Goal: Task Accomplishment & Management: Complete application form

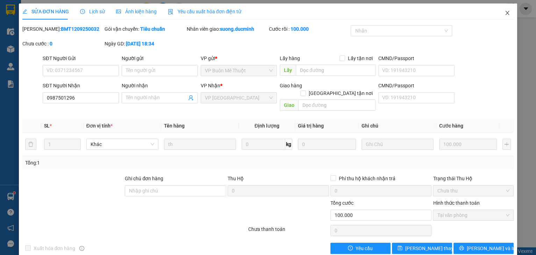
click at [498, 11] on span "Close" at bounding box center [507, 13] width 20 height 20
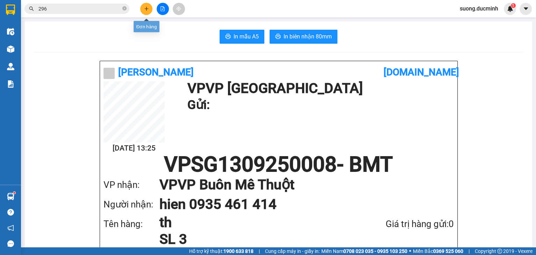
click at [147, 9] on icon "plus" at bounding box center [146, 8] width 5 height 5
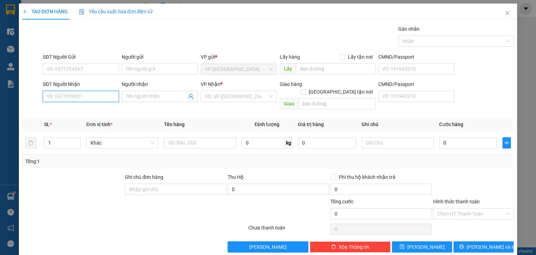
click at [74, 100] on input "SĐT Người Nhận" at bounding box center [81, 96] width 76 height 11
type input "0935323386"
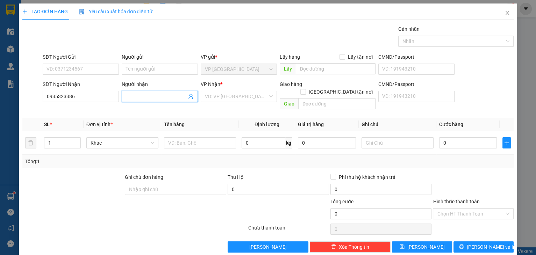
click at [155, 95] on input "Người nhận" at bounding box center [156, 97] width 61 height 8
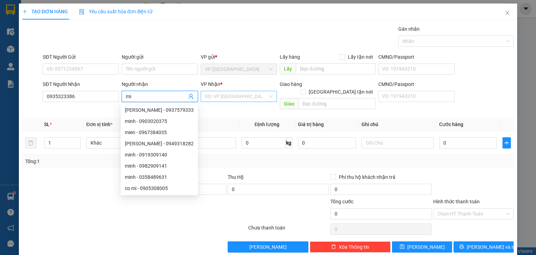
type input "mi"
click at [244, 98] on input "search" at bounding box center [236, 96] width 63 height 10
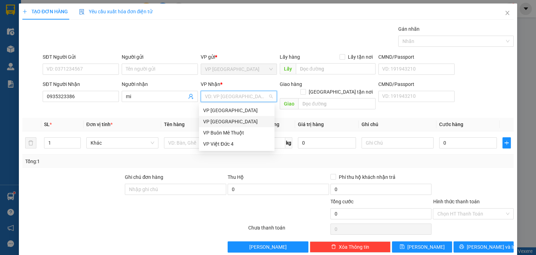
click at [224, 120] on div "VP [GEOGRAPHIC_DATA]" at bounding box center [236, 122] width 67 height 8
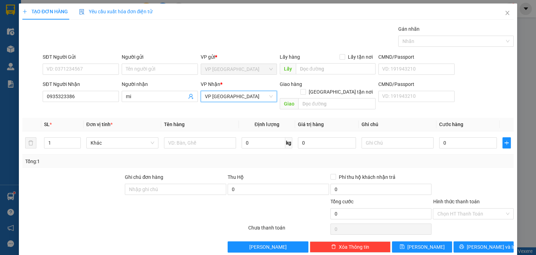
drag, startPoint x: 228, startPoint y: 94, endPoint x: 230, endPoint y: 109, distance: 15.5
click at [228, 94] on span "VP [GEOGRAPHIC_DATA]" at bounding box center [239, 96] width 68 height 10
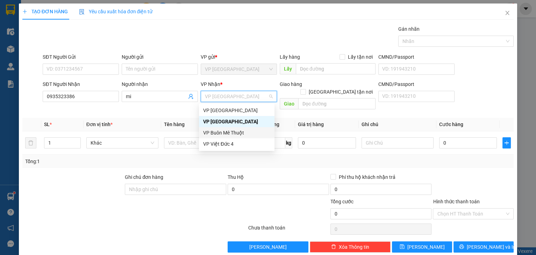
click at [226, 131] on div "VP Buôn Mê Thuột" at bounding box center [236, 133] width 67 height 8
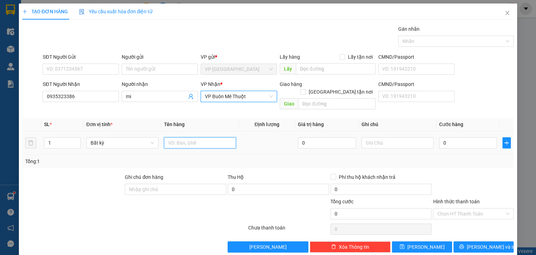
click at [190, 138] on input "text" at bounding box center [200, 142] width 72 height 11
type input "thgg"
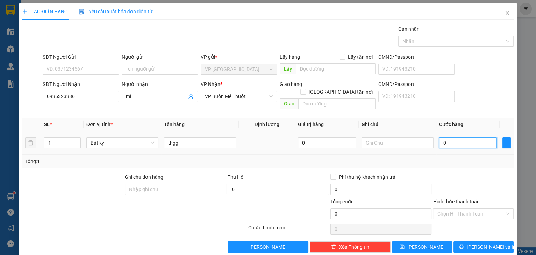
click at [465, 137] on input "0" at bounding box center [468, 142] width 58 height 11
type input "4"
type input "40"
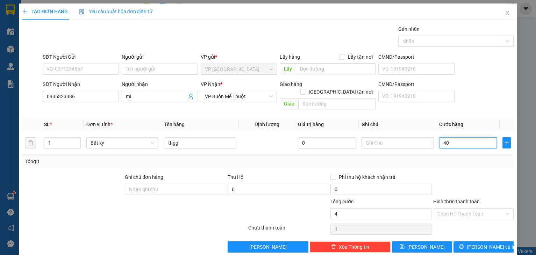
type input "40"
type input "40.000"
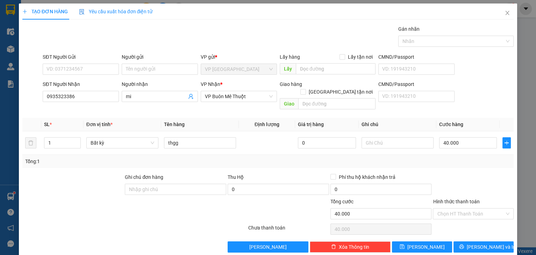
click at [459, 173] on div at bounding box center [473, 185] width 82 height 24
click at [464, 244] on icon "printer" at bounding box center [461, 246] width 5 height 5
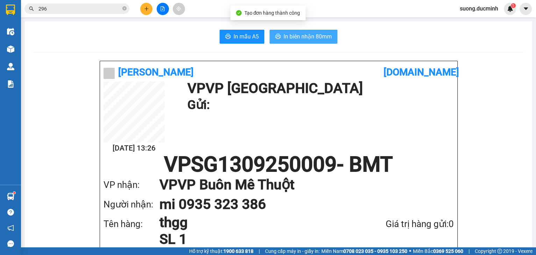
click at [327, 36] on span "In biên nhận 80mm" at bounding box center [307, 36] width 48 height 9
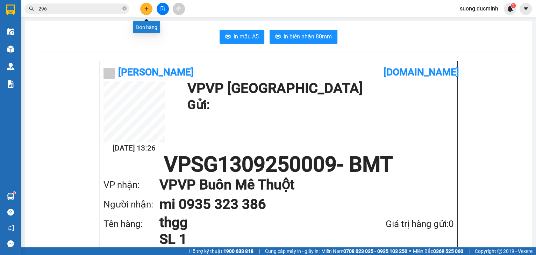
click at [149, 11] on button at bounding box center [146, 9] width 12 height 12
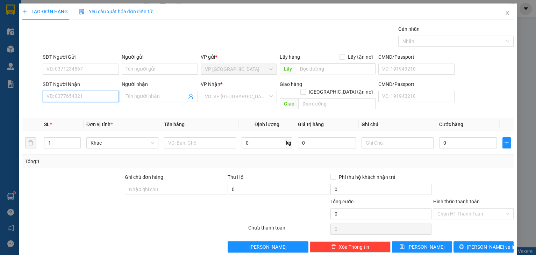
click at [65, 96] on input "SĐT Người Nhận" at bounding box center [81, 96] width 76 height 11
type input "0975913913"
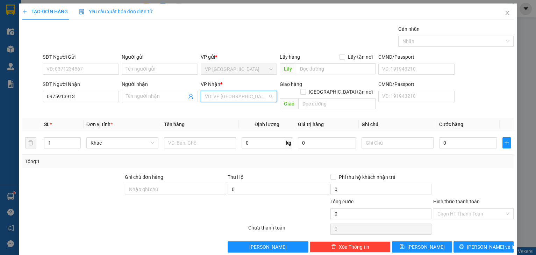
click at [211, 96] on input "search" at bounding box center [236, 96] width 63 height 10
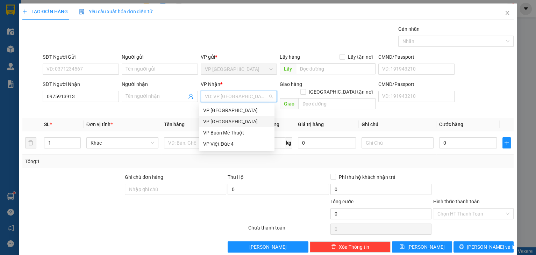
click at [217, 122] on div "VP [GEOGRAPHIC_DATA]" at bounding box center [236, 122] width 67 height 8
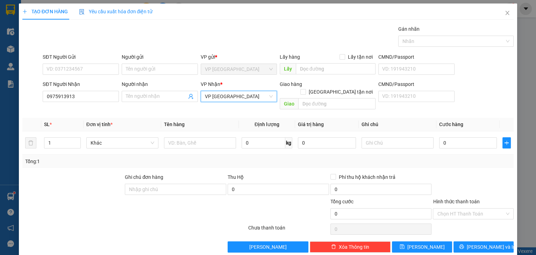
click at [220, 97] on span "VP [GEOGRAPHIC_DATA]" at bounding box center [239, 96] width 68 height 10
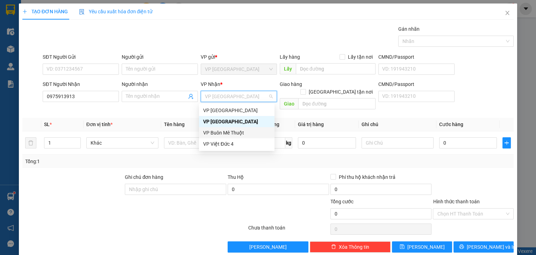
click at [222, 133] on div "VP Buôn Mê Thuột" at bounding box center [236, 133] width 67 height 8
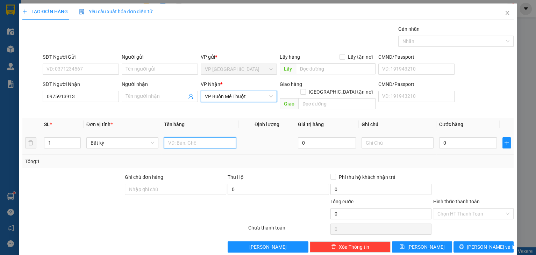
click at [168, 137] on input "text" at bounding box center [200, 142] width 72 height 11
type input "khay mới"
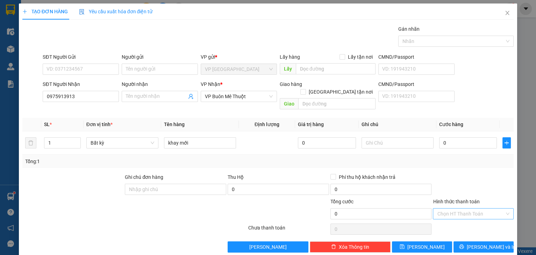
drag, startPoint x: 471, startPoint y: 166, endPoint x: 474, endPoint y: 209, distance: 42.7
click at [471, 173] on div at bounding box center [473, 185] width 82 height 24
click at [303, 98] on input "text" at bounding box center [336, 103] width 77 height 11
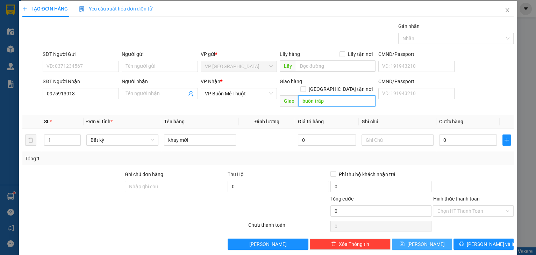
type input "buôn trấp"
click at [411, 239] on button "[PERSON_NAME]" at bounding box center [422, 244] width 60 height 11
click at [422, 240] on span "[PERSON_NAME]" at bounding box center [425, 244] width 37 height 8
click at [440, 206] on input "Hình thức thanh toán" at bounding box center [470, 211] width 67 height 10
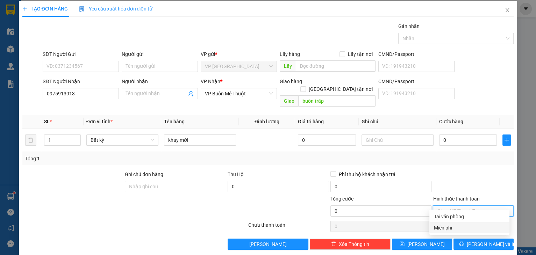
click at [440, 228] on div "Miễn phí" at bounding box center [469, 228] width 72 height 8
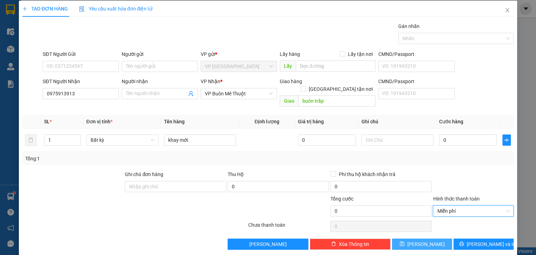
click at [415, 239] on button "[PERSON_NAME]" at bounding box center [422, 244] width 60 height 11
click at [505, 12] on icon "close" at bounding box center [507, 10] width 4 height 4
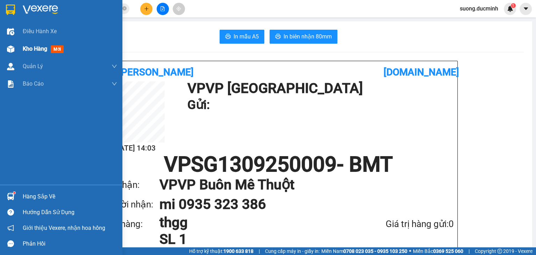
click at [34, 52] on span "Kho hàng" at bounding box center [35, 48] width 24 height 7
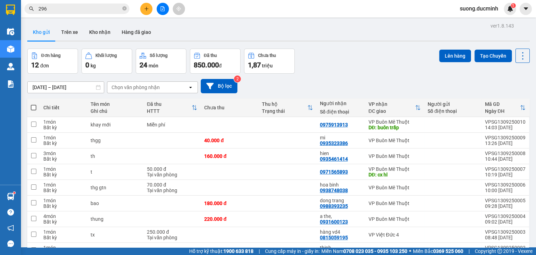
click at [0, 43] on div "Điều hành xe Kho hàng mới Quản Lý Quản lý chuyến Quản lý khách hàng mới Báo cáo…" at bounding box center [10, 104] width 21 height 162
click at [0, 74] on div "Quản Lý" at bounding box center [10, 66] width 21 height 17
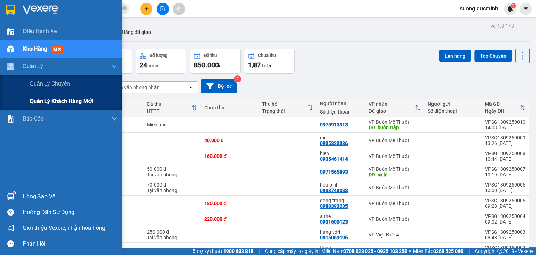
drag, startPoint x: 0, startPoint y: 75, endPoint x: 31, endPoint y: 94, distance: 36.4
click at [28, 91] on div "Quản lý chuyến" at bounding box center [61, 83] width 122 height 17
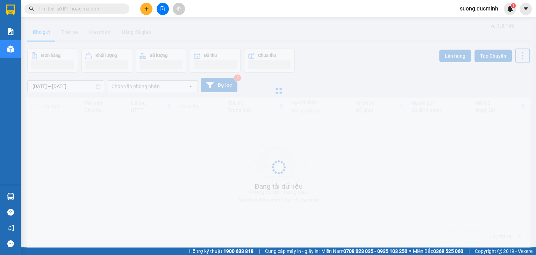
click at [106, 8] on input "text" at bounding box center [79, 9] width 82 height 8
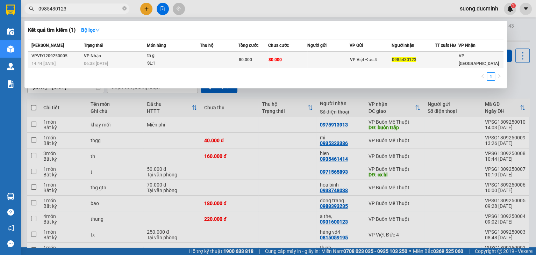
type input "0985430123"
click at [238, 61] on td at bounding box center [219, 60] width 38 height 16
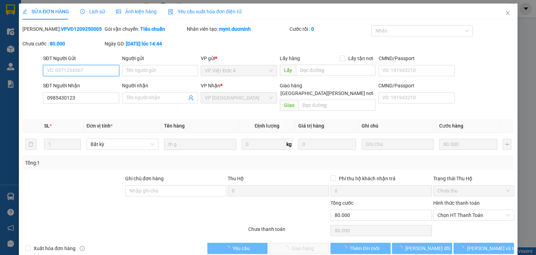
type input "0985430123"
type input "80.000"
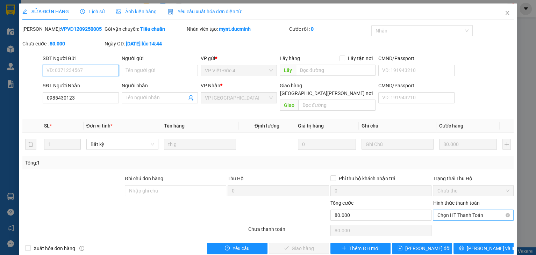
click at [464, 210] on span "Chọn HT Thanh Toán" at bounding box center [473, 215] width 72 height 10
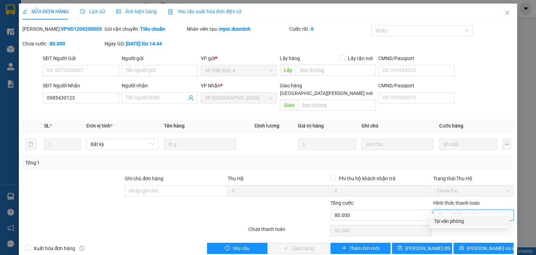
click at [446, 222] on div "Tại văn phòng" at bounding box center [469, 221] width 72 height 8
type input "0"
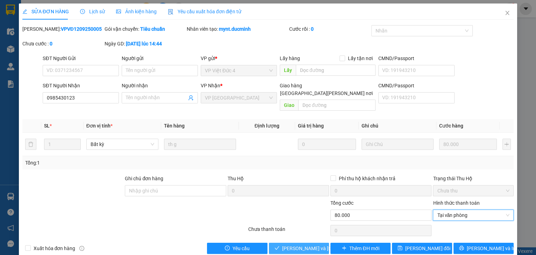
click at [299, 245] on span "[PERSON_NAME] và [PERSON_NAME] hàng" at bounding box center [329, 249] width 94 height 8
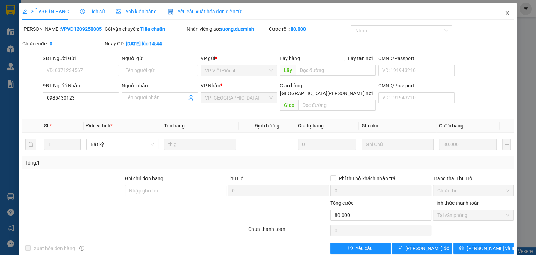
click at [505, 13] on icon "close" at bounding box center [507, 13] width 4 height 4
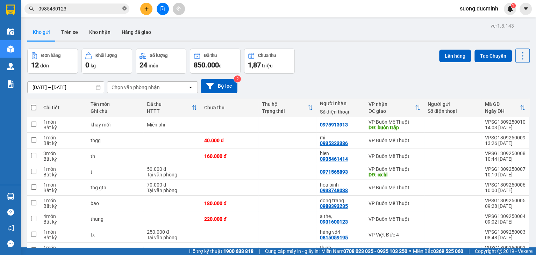
click at [124, 10] on icon "close-circle" at bounding box center [124, 8] width 4 height 4
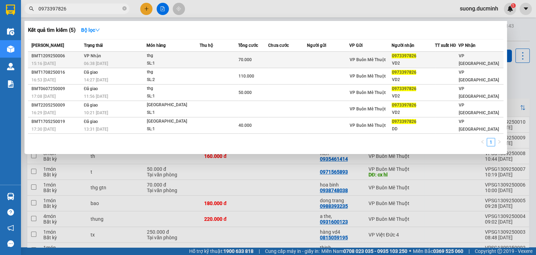
type input "0973397826"
click at [166, 60] on div "SL: 1" at bounding box center [173, 64] width 52 height 8
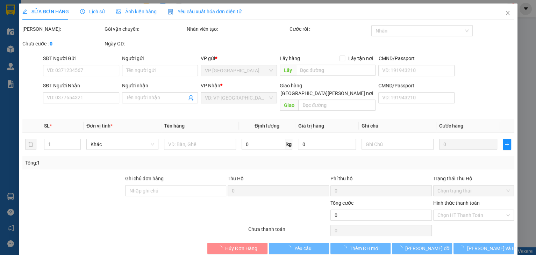
type input "0973397826"
type input "VD2"
type input "70.000"
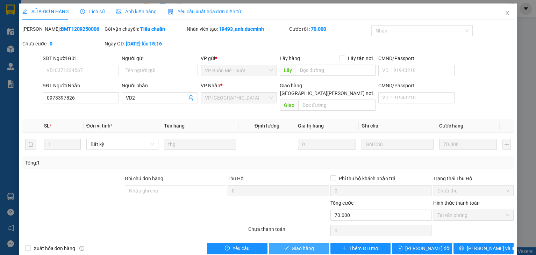
click at [298, 245] on span "Giao hàng" at bounding box center [302, 249] width 22 height 8
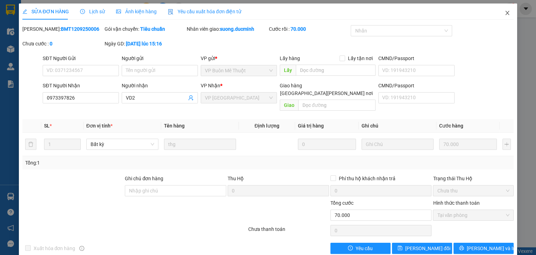
click at [504, 12] on icon "close" at bounding box center [507, 13] width 6 height 6
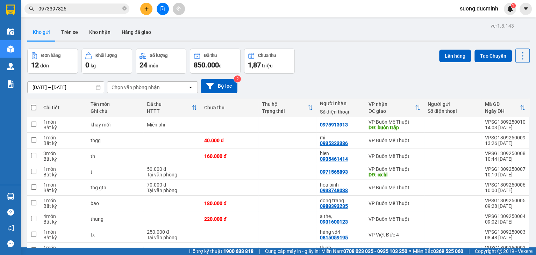
click at [144, 7] on icon "plus" at bounding box center [146, 8] width 5 height 5
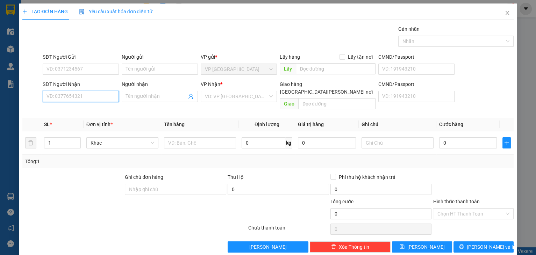
click at [70, 99] on input "SĐT Người Nhận" at bounding box center [81, 96] width 76 height 11
click at [59, 121] on div "0978185579" at bounding box center [80, 121] width 69 height 8
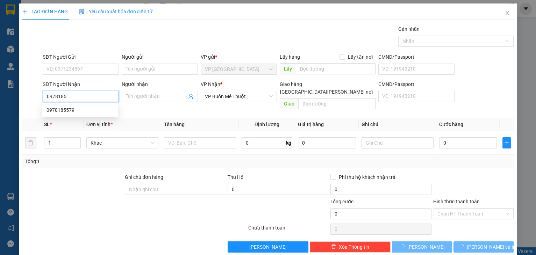
type input "0978185579"
type input "40.000"
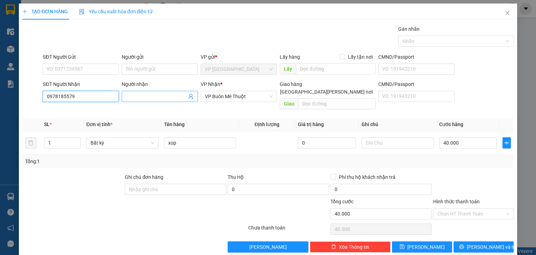
type input "0978185579"
click at [140, 92] on span at bounding box center [160, 96] width 76 height 11
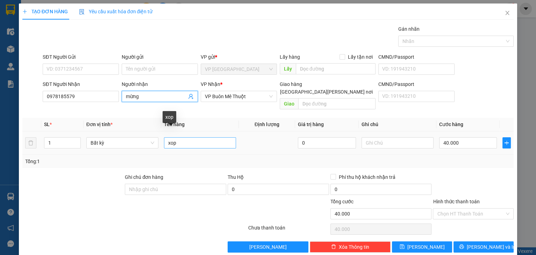
type input "mừng"
drag, startPoint x: 190, startPoint y: 140, endPoint x: 153, endPoint y: 141, distance: 36.4
click at [161, 140] on td "xop" at bounding box center [200, 142] width 78 height 23
click at [153, 141] on div "Bất kỳ" at bounding box center [122, 143] width 72 height 14
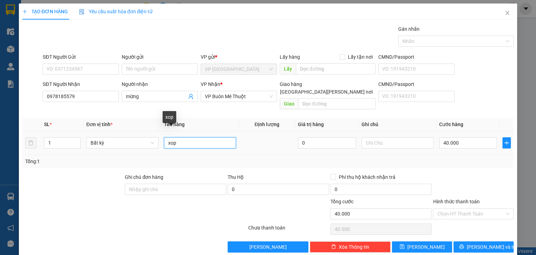
drag, startPoint x: 180, startPoint y: 137, endPoint x: 166, endPoint y: 135, distance: 14.8
click at [166, 137] on input "xop" at bounding box center [200, 142] width 72 height 11
click at [208, 137] on input "hộp bánhxop" at bounding box center [200, 142] width 72 height 11
type input "hộp bánh trung thu"
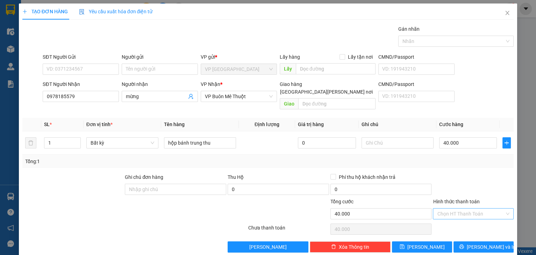
click at [458, 209] on input "Hình thức thanh toán" at bounding box center [470, 214] width 67 height 10
click at [454, 221] on div "Tại văn phòng" at bounding box center [469, 220] width 72 height 8
type input "0"
click at [463, 241] on button "[PERSON_NAME] và In" at bounding box center [483, 246] width 60 height 11
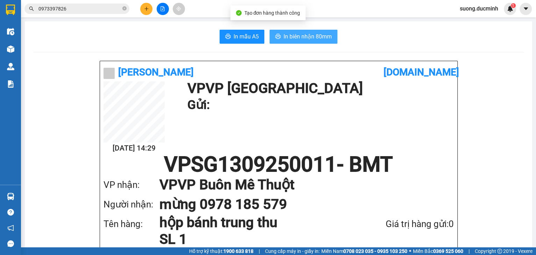
click at [296, 39] on span "In biên nhận 80mm" at bounding box center [307, 36] width 48 height 9
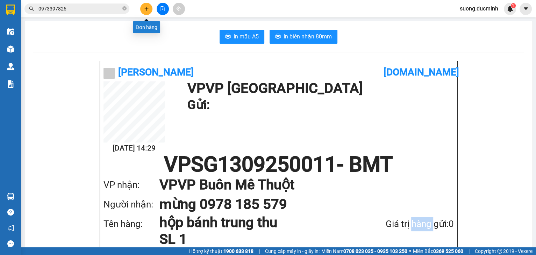
click at [147, 7] on icon "plus" at bounding box center [146, 8] width 5 height 5
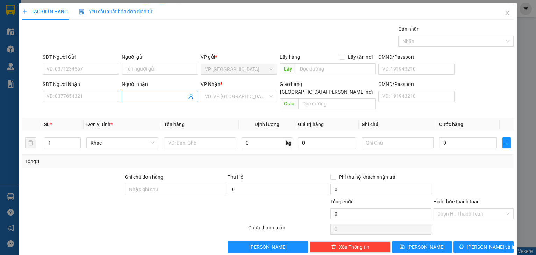
click at [135, 97] on input "Người nhận" at bounding box center [156, 97] width 61 height 8
type input "lan anh"
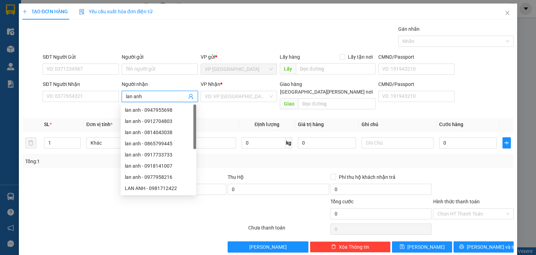
click at [154, 97] on input "lan anh" at bounding box center [156, 97] width 61 height 8
click at [158, 108] on div "lan anh - 0947955698" at bounding box center [158, 110] width 67 height 8
type input "0947955698"
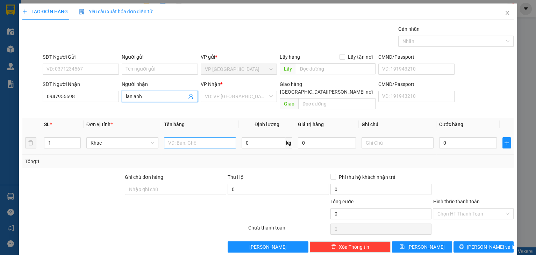
type input "lan anh"
click at [174, 137] on input "text" at bounding box center [200, 142] width 72 height 11
type input "cục"
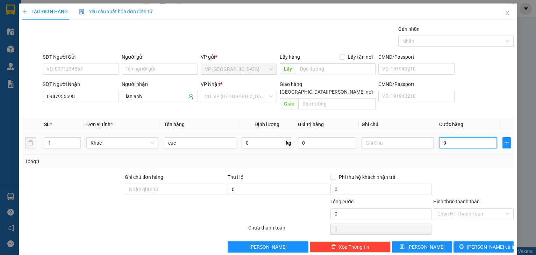
click at [464, 139] on input "0" at bounding box center [468, 142] width 58 height 11
type input "6"
type input "60"
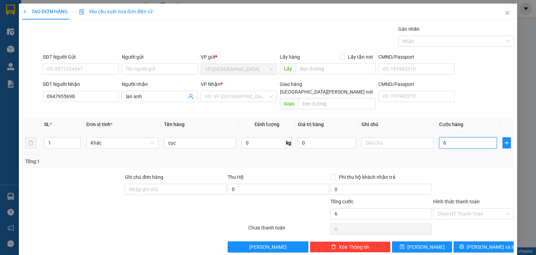
type input "60"
type input "60.000"
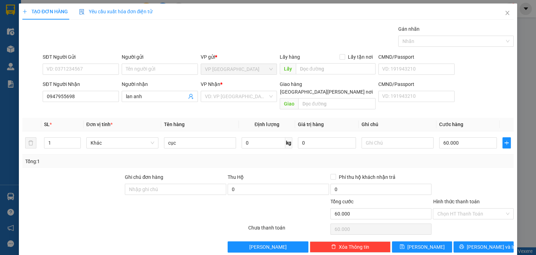
drag, startPoint x: 465, startPoint y: 165, endPoint x: 461, endPoint y: 186, distance: 21.0
click at [464, 173] on div at bounding box center [473, 185] width 82 height 24
click at [464, 244] on icon "printer" at bounding box center [461, 246] width 5 height 5
click at [219, 89] on div "VP Nhận *" at bounding box center [239, 85] width 76 height 10
click at [221, 98] on input "search" at bounding box center [236, 96] width 63 height 10
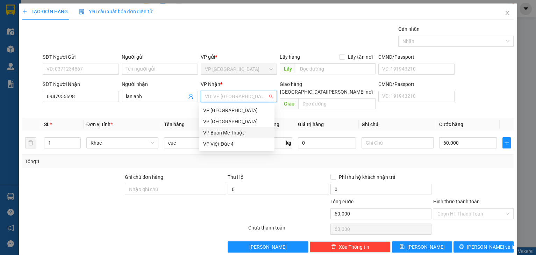
click at [215, 134] on div "VP Buôn Mê Thuột" at bounding box center [236, 133] width 67 height 8
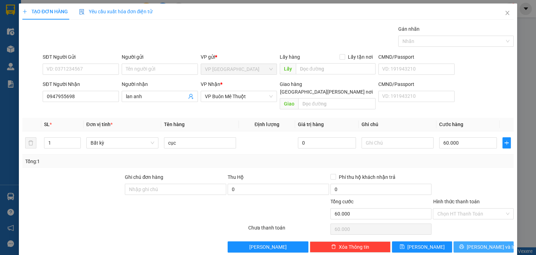
click at [488, 243] on span "[PERSON_NAME] và In" at bounding box center [490, 247] width 49 height 8
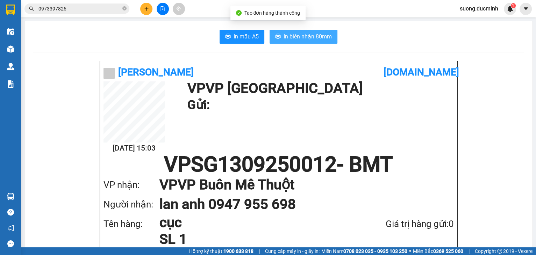
click at [323, 32] on span "In biên nhận 80mm" at bounding box center [307, 36] width 48 height 9
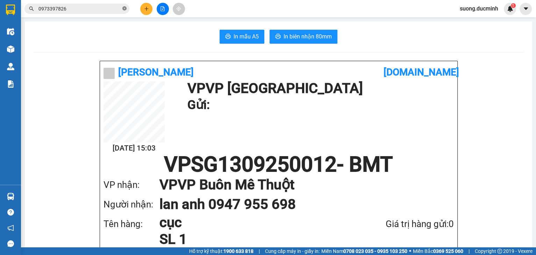
click at [125, 8] on icon "close-circle" at bounding box center [124, 8] width 4 height 4
click at [101, 8] on input "text" at bounding box center [79, 9] width 82 height 8
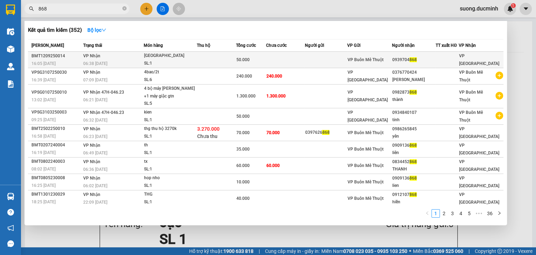
type input "868"
click at [187, 54] on div "[GEOGRAPHIC_DATA]" at bounding box center [170, 56] width 52 height 8
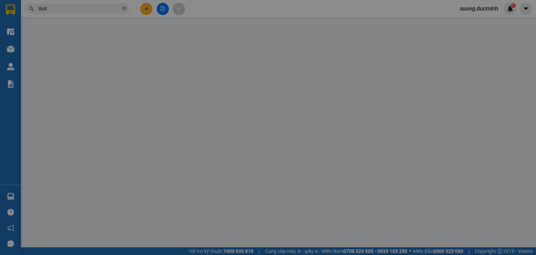
type input "0939704868"
type input "50.000"
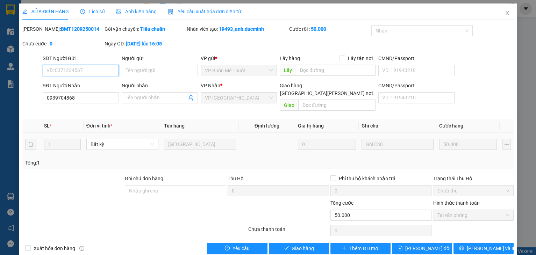
scroll to position [4, 0]
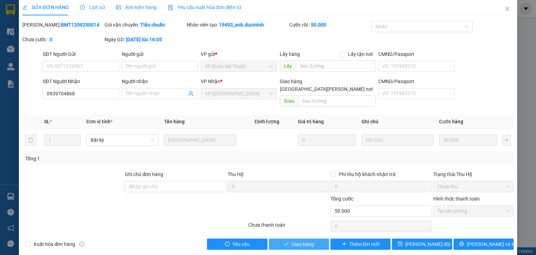
click at [305, 240] on span "Giao hàng" at bounding box center [302, 244] width 22 height 8
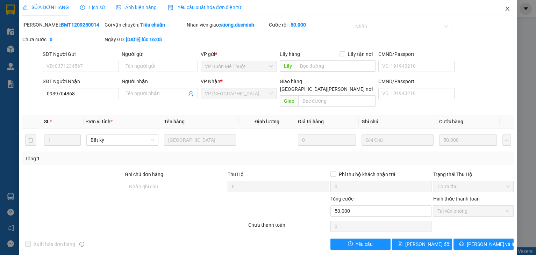
click at [505, 8] on icon "close" at bounding box center [507, 9] width 4 height 4
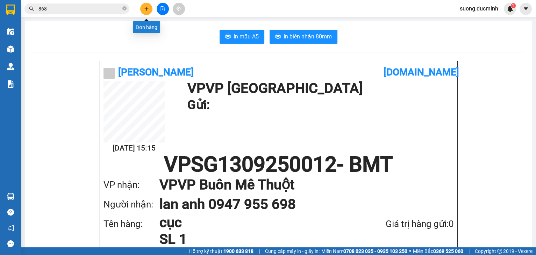
click at [142, 8] on button at bounding box center [146, 9] width 12 height 12
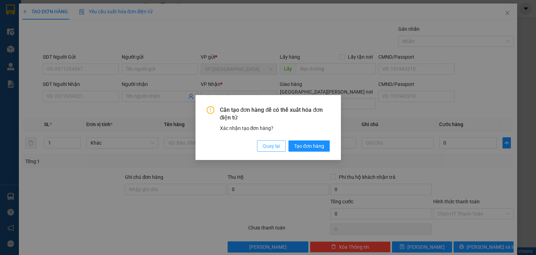
click at [275, 147] on span "Quay lại" at bounding box center [270, 146] width 17 height 8
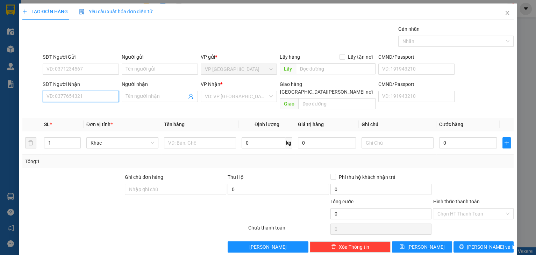
click at [100, 96] on input "SĐT Người Nhận" at bounding box center [81, 96] width 76 height 11
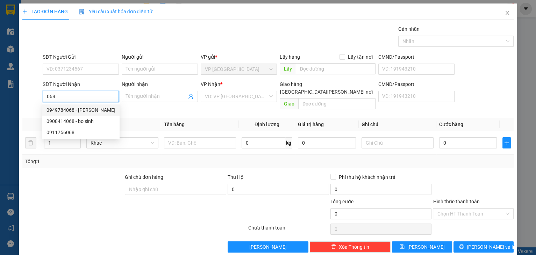
click at [92, 110] on div "0949784068 - [PERSON_NAME]" at bounding box center [80, 110] width 69 height 8
type input "0949784068"
type input "hung"
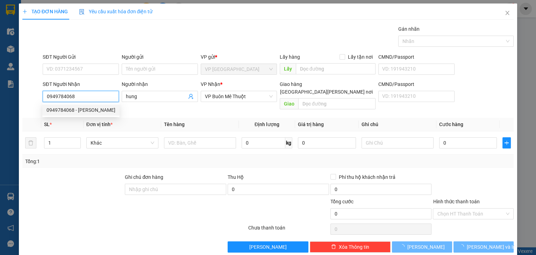
type input "100.000"
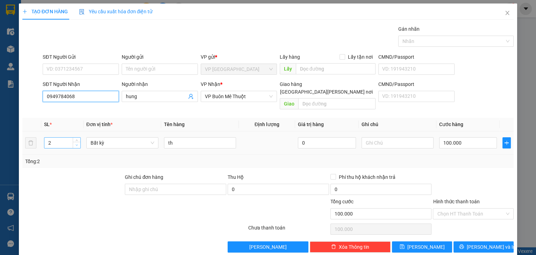
type input "0949784068"
type input "1"
click at [75, 144] on icon "down" at bounding box center [76, 145] width 2 height 2
click at [470, 137] on input "100.000" at bounding box center [468, 142] width 58 height 11
type input "0"
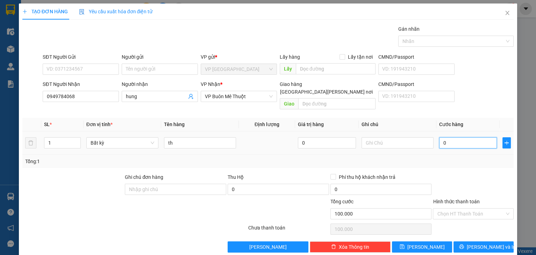
type input "0"
type input "7"
type input "07"
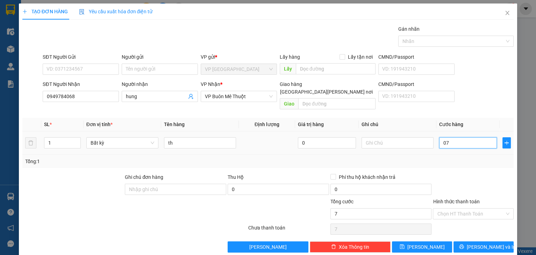
type input "0"
type input "0thg"
drag, startPoint x: 460, startPoint y: 138, endPoint x: 430, endPoint y: 138, distance: 29.4
click at [430, 138] on tr "1 Bất kỳ th 0 0thg" at bounding box center [267, 142] width 491 height 23
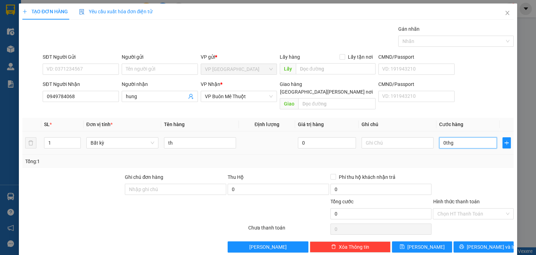
type input "1"
type input "10"
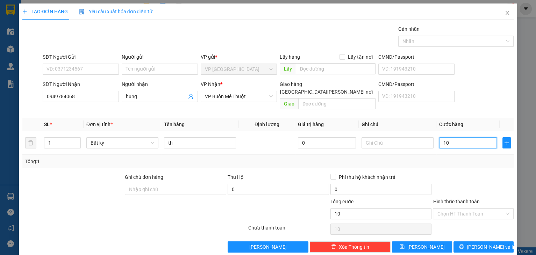
type input "10"
type input "10.000"
click at [457, 179] on div at bounding box center [473, 185] width 82 height 24
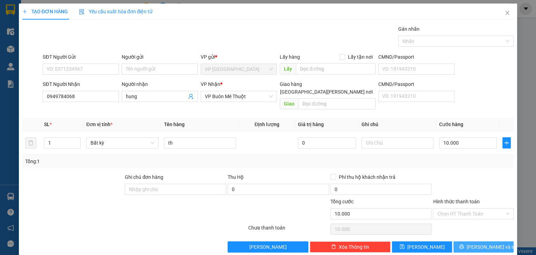
click at [489, 243] on span "[PERSON_NAME] và In" at bounding box center [490, 247] width 49 height 8
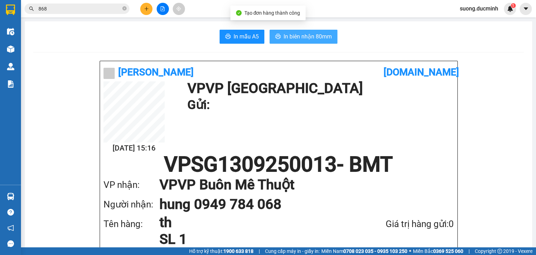
click at [305, 39] on span "In biên nhận 80mm" at bounding box center [307, 36] width 48 height 9
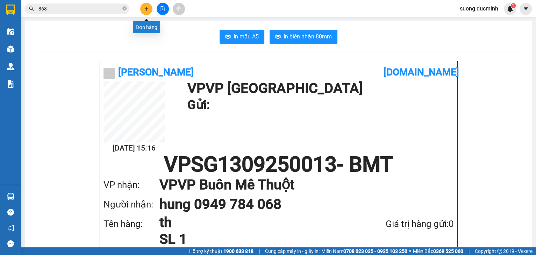
click at [145, 9] on icon "plus" at bounding box center [146, 8] width 5 height 5
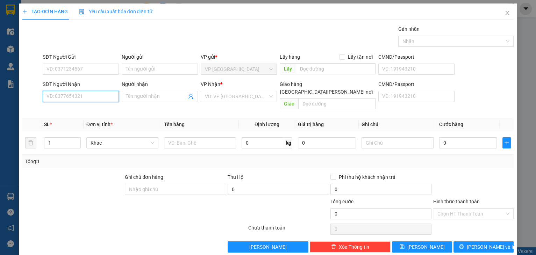
click at [86, 92] on input "SĐT Người Nhận" at bounding box center [81, 96] width 76 height 11
type input "0945281595"
click at [62, 109] on div "0945281595 - hảo" at bounding box center [79, 110] width 67 height 8
type input "hảo"
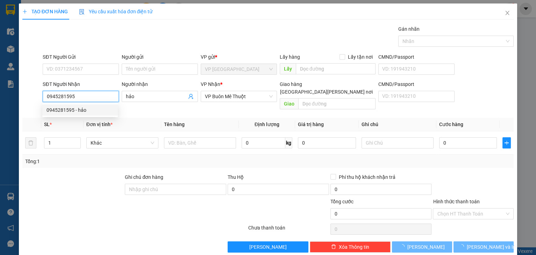
type input "40.000"
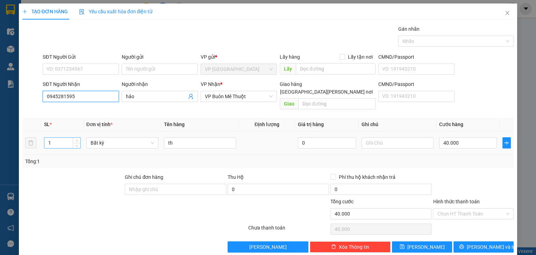
type input "0945281595"
click at [49, 138] on input "1" at bounding box center [62, 143] width 36 height 10
type input "4"
click at [460, 137] on input "40.000" at bounding box center [468, 142] width 58 height 11
type input "0"
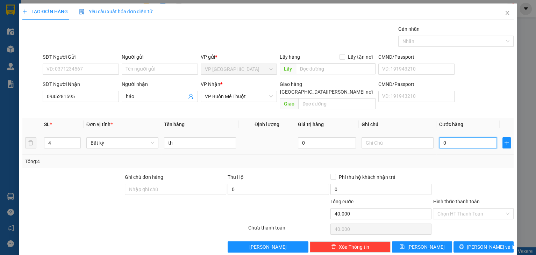
type input "0"
click at [460, 137] on input "0" at bounding box center [468, 142] width 58 height 11
type input "0"
type input "1"
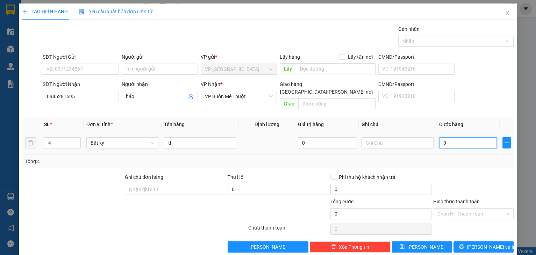
type input "1"
type input "01"
type input "17"
type input "017"
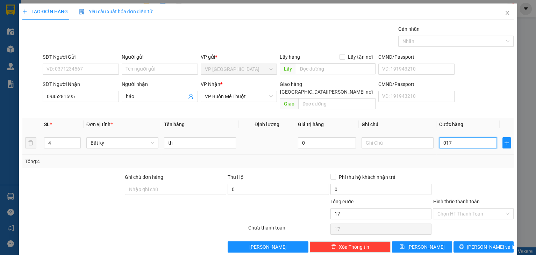
type input "170"
type input "0.170"
type input "170.000"
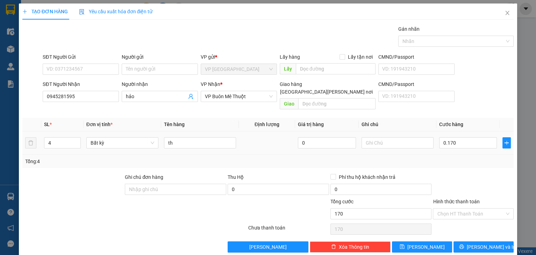
type input "170.000"
click at [471, 173] on div at bounding box center [473, 185] width 82 height 24
click at [478, 241] on button "[PERSON_NAME] và In" at bounding box center [483, 246] width 60 height 11
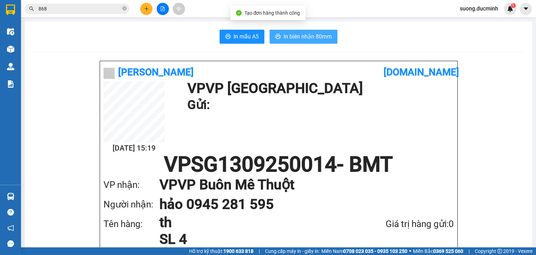
click at [288, 34] on span "In biên nhận 80mm" at bounding box center [307, 36] width 48 height 9
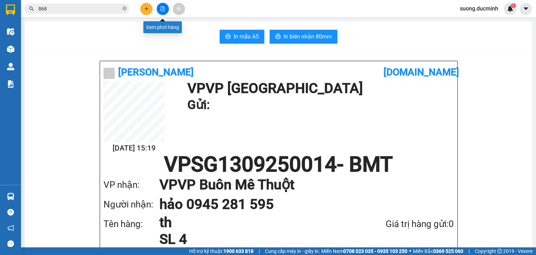
click at [164, 7] on icon "file-add" at bounding box center [162, 8] width 5 height 5
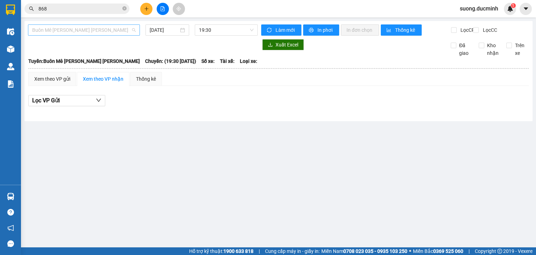
click at [108, 31] on span "Buôn Mê [PERSON_NAME] [PERSON_NAME]" at bounding box center [83, 30] width 103 height 10
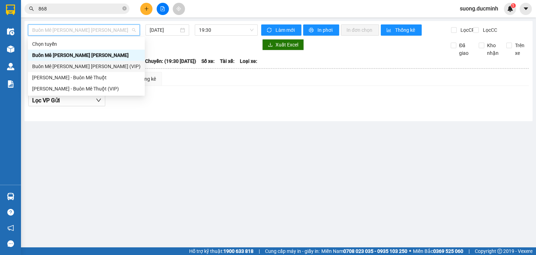
click at [107, 64] on div "Buôn Mê [PERSON_NAME] [PERSON_NAME] (VIP)" at bounding box center [86, 67] width 108 height 8
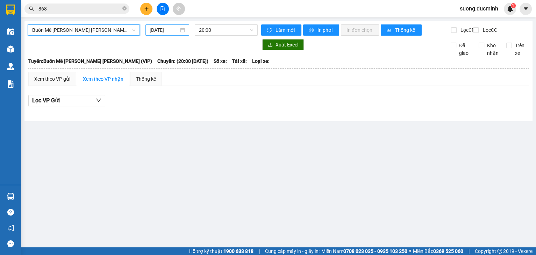
click at [164, 33] on input "[DATE]" at bounding box center [164, 30] width 29 height 8
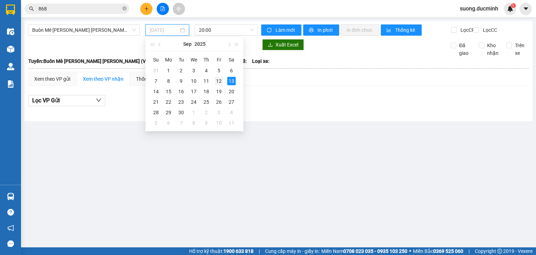
click at [219, 80] on div "12" at bounding box center [219, 81] width 8 height 8
type input "[DATE]"
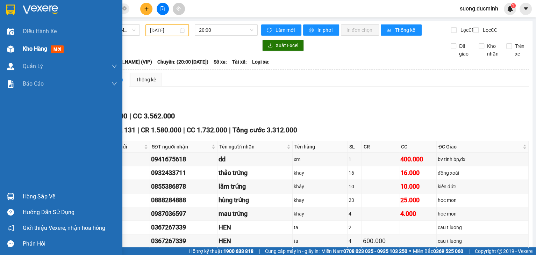
click at [27, 48] on span "Kho hàng" at bounding box center [35, 48] width 24 height 7
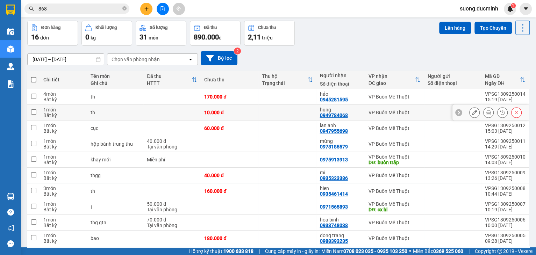
scroll to position [54, 0]
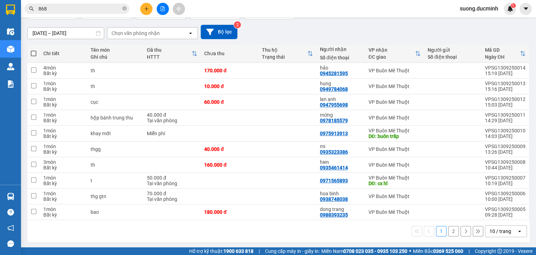
click at [450, 233] on button "2" at bounding box center [453, 231] width 10 height 10
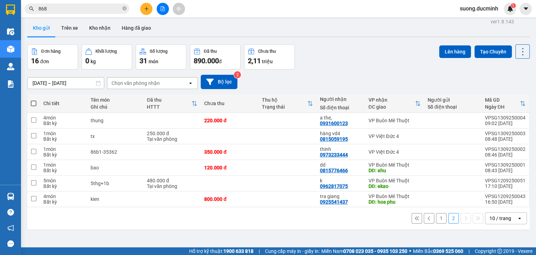
scroll to position [0, 0]
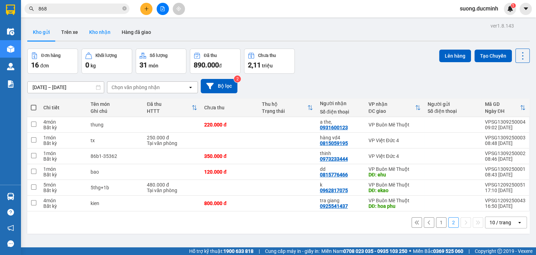
click at [99, 36] on button "Kho nhận" at bounding box center [100, 32] width 32 height 17
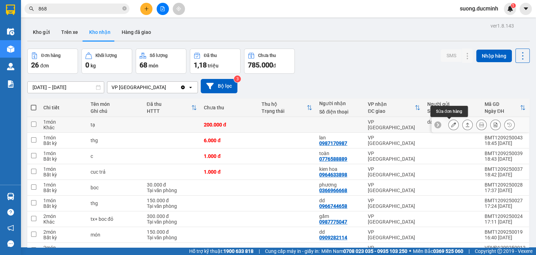
click at [452, 125] on button at bounding box center [453, 125] width 10 height 12
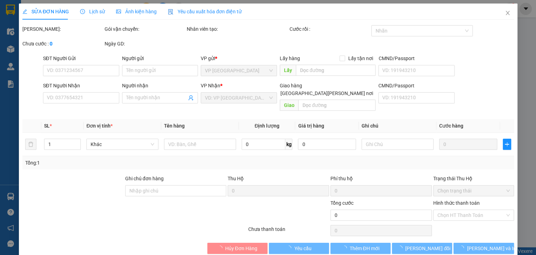
type input "dakmin"
type input "200.000"
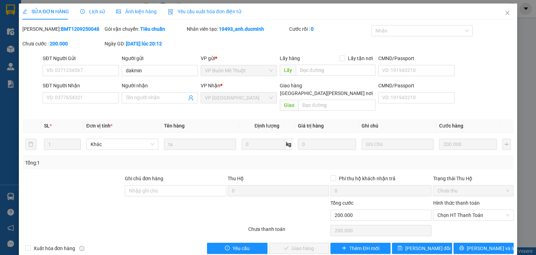
click at [479, 213] on div "Hình thức thanh toán Chọn HT Thanh Toán" at bounding box center [473, 211] width 81 height 24
click at [464, 210] on span "Chọn HT Thanh Toán" at bounding box center [473, 215] width 72 height 10
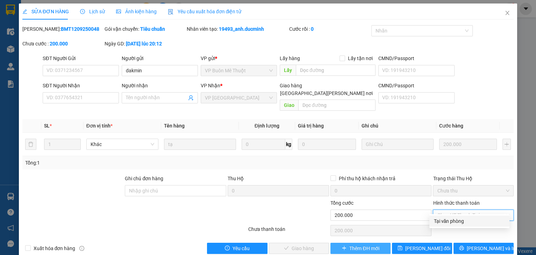
drag, startPoint x: 454, startPoint y: 221, endPoint x: 371, endPoint y: 245, distance: 86.5
click at [449, 223] on div "Tại văn phòng" at bounding box center [469, 221] width 72 height 8
type input "0"
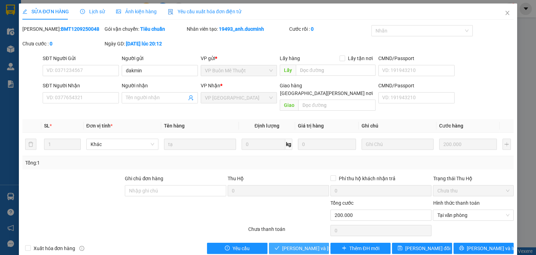
click at [307, 245] on span "[PERSON_NAME] và [PERSON_NAME] hàng" at bounding box center [329, 249] width 94 height 8
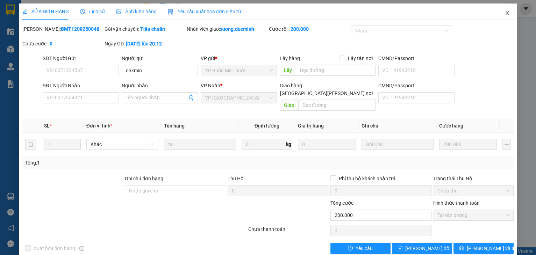
click at [504, 13] on icon "close" at bounding box center [507, 13] width 6 height 6
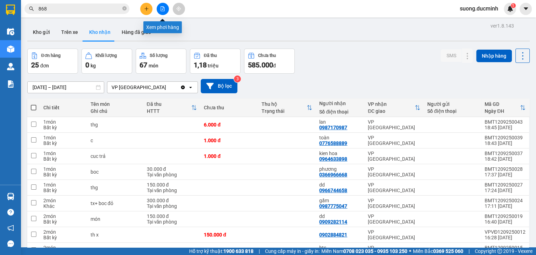
click at [159, 12] on button at bounding box center [163, 9] width 12 height 12
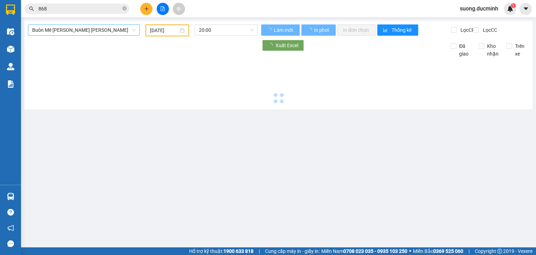
click at [110, 32] on span "Buôn Mê [PERSON_NAME] [PERSON_NAME]" at bounding box center [83, 30] width 103 height 10
type input "[DATE]"
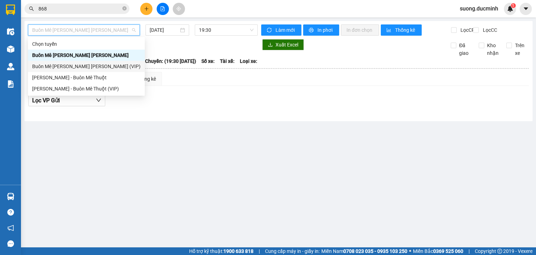
click at [110, 67] on div "Buôn Mê [PERSON_NAME] [PERSON_NAME] (VIP)" at bounding box center [86, 67] width 108 height 8
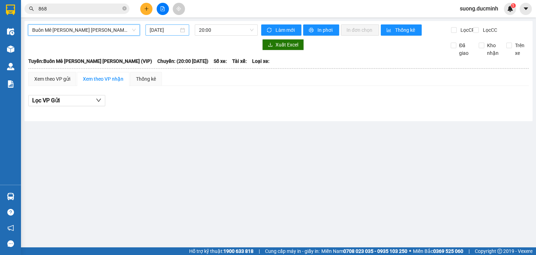
click at [160, 32] on input "[DATE]" at bounding box center [164, 30] width 29 height 8
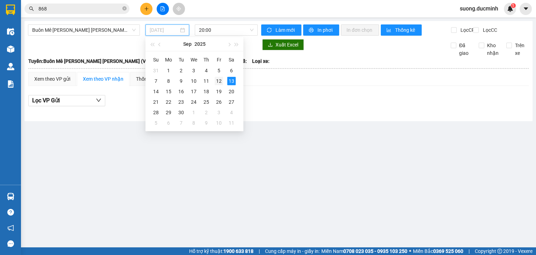
click at [220, 78] on div "12" at bounding box center [219, 81] width 8 height 8
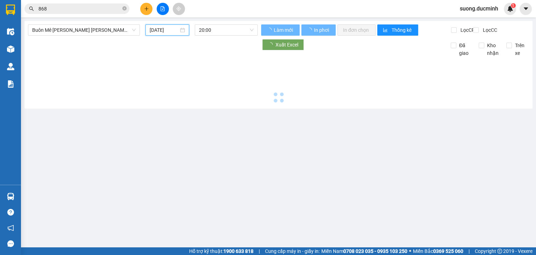
type input "[DATE]"
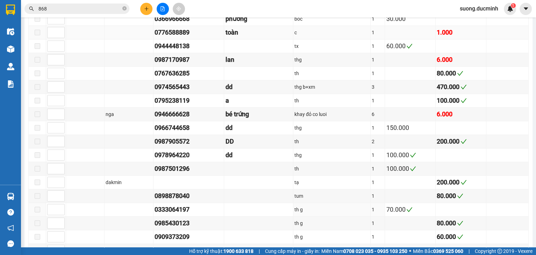
scroll to position [755, 0]
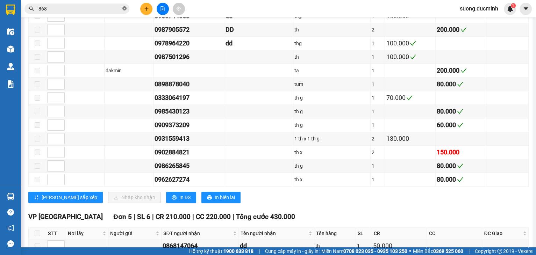
click at [124, 8] on icon "close-circle" at bounding box center [124, 8] width 4 height 4
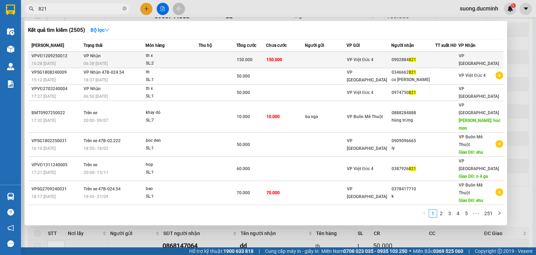
type input "821"
click at [285, 64] on td "150.000" at bounding box center [285, 60] width 39 height 16
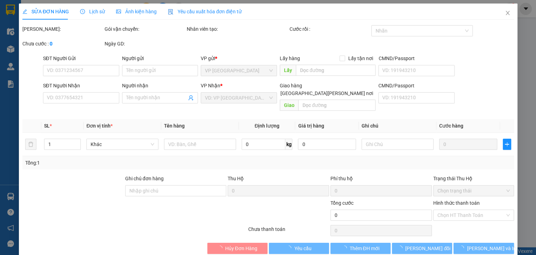
type input "0902884821"
type input "150.000"
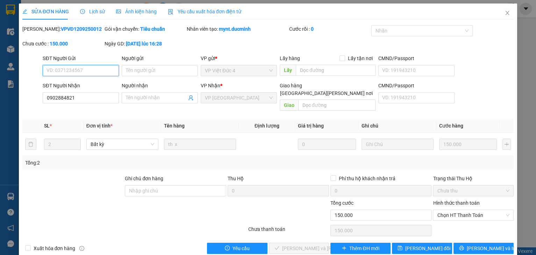
drag, startPoint x: 461, startPoint y: 210, endPoint x: 461, endPoint y: 215, distance: 5.3
click at [461, 210] on span "Chọn HT Thanh Toán" at bounding box center [473, 215] width 72 height 10
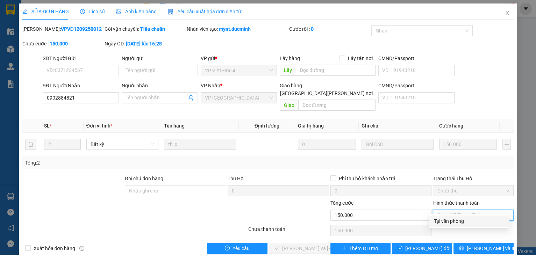
drag, startPoint x: 460, startPoint y: 222, endPoint x: 359, endPoint y: 246, distance: 104.2
click at [430, 229] on div "Total Paid Fee 0 Total UnPaid Fee 150.000 Cash Collection Total Fee Mã ĐH: VPVĐ…" at bounding box center [267, 139] width 491 height 229
click at [458, 223] on div "Tại văn phòng" at bounding box center [469, 221] width 72 height 8
type input "0"
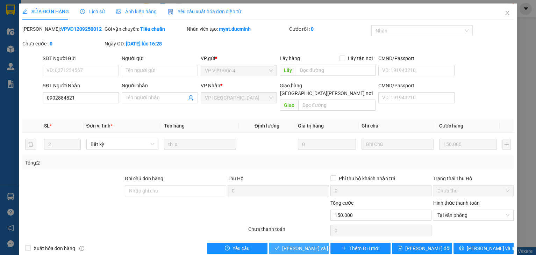
click at [298, 245] on span "[PERSON_NAME] và [PERSON_NAME] hàng" at bounding box center [329, 249] width 94 height 8
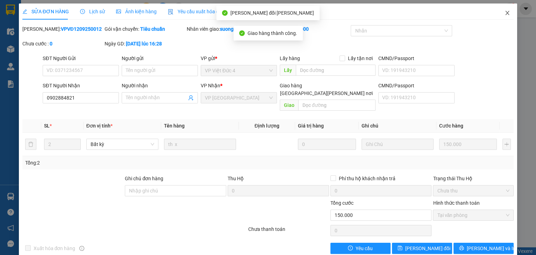
click at [499, 7] on span "Close" at bounding box center [507, 13] width 20 height 20
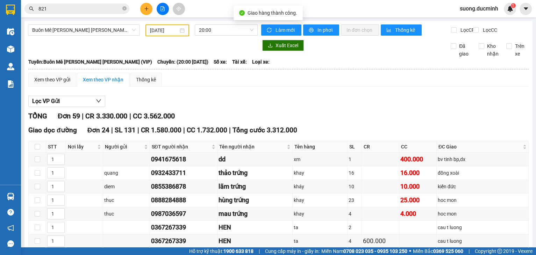
click at [500, 11] on span "suong.ducminh" at bounding box center [479, 8] width 50 height 9
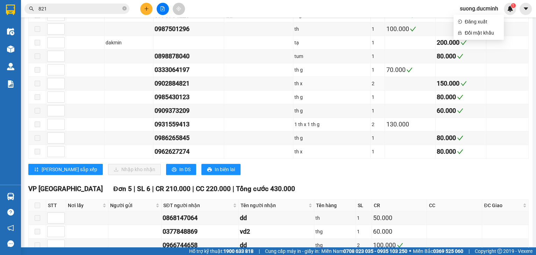
scroll to position [839, 0]
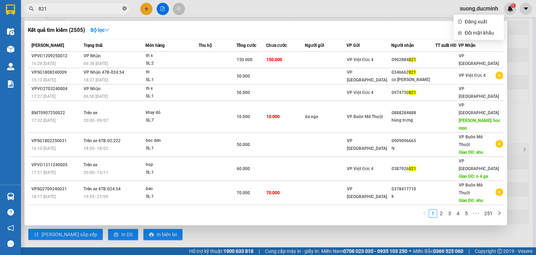
click at [124, 9] on icon "close-circle" at bounding box center [124, 8] width 4 height 4
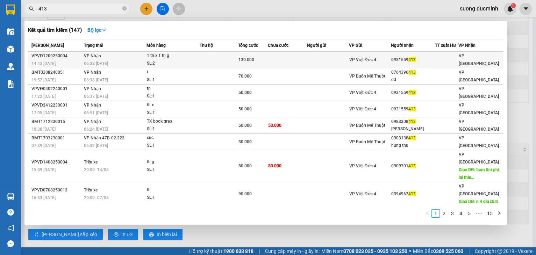
type input "413"
click at [323, 61] on td at bounding box center [328, 60] width 42 height 16
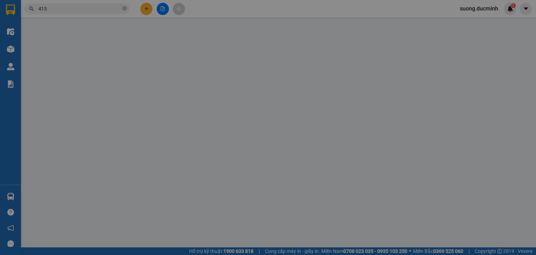
type input "0931559413"
type input "130.000"
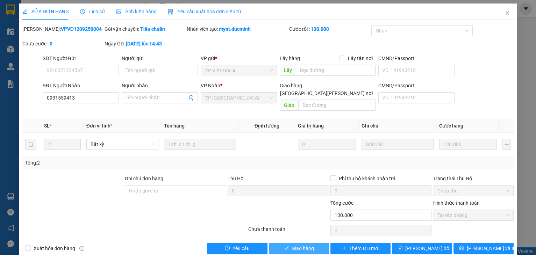
click at [275, 243] on button "Giao hàng" at bounding box center [299, 248] width 60 height 11
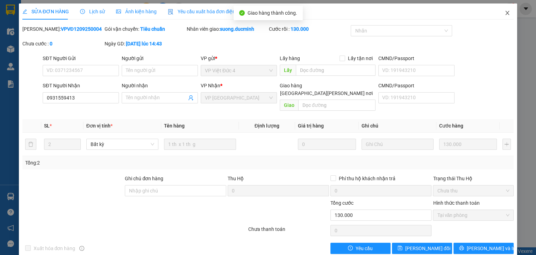
click at [505, 13] on icon "close" at bounding box center [507, 13] width 4 height 4
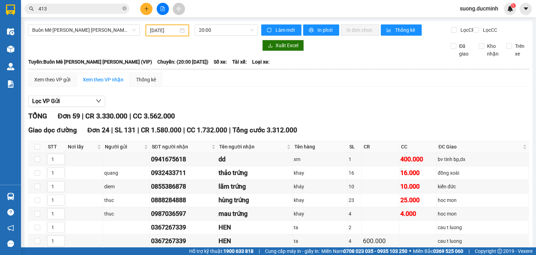
click at [165, 35] on div "[DATE]" at bounding box center [166, 30] width 43 height 12
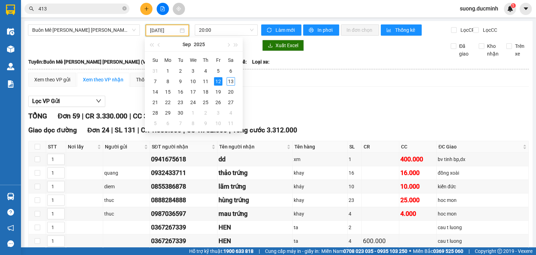
click at [165, 32] on input "[DATE]" at bounding box center [164, 31] width 28 height 8
click at [205, 81] on div "11" at bounding box center [205, 81] width 8 height 8
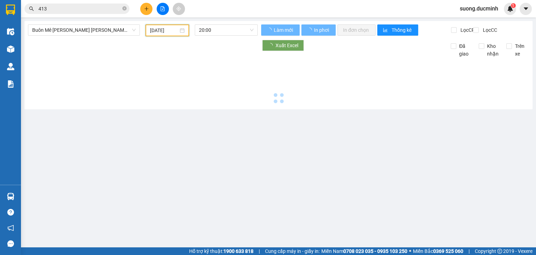
type input "[DATE]"
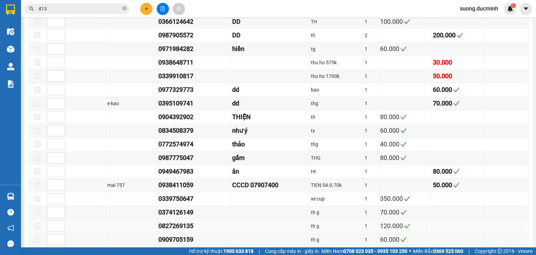
scroll to position [419, 0]
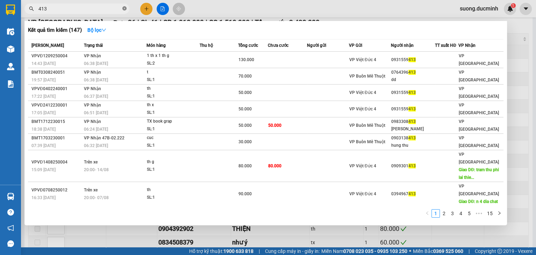
click at [126, 9] on icon "close-circle" at bounding box center [124, 8] width 4 height 4
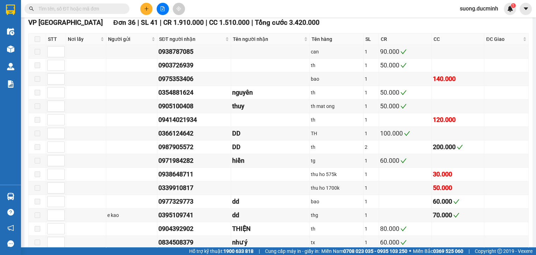
type input "*"
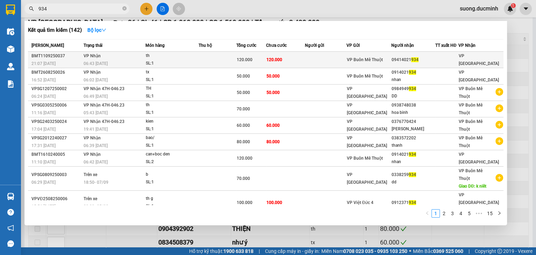
type input "934"
click at [178, 60] on div "SL: 1" at bounding box center [172, 64] width 52 height 8
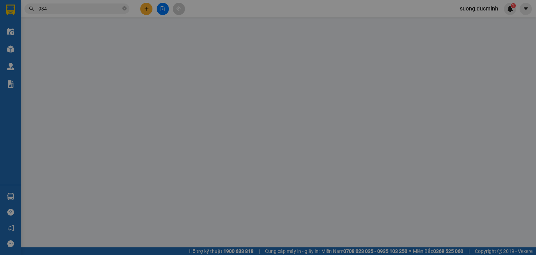
type input "09414021934"
type input "120.000"
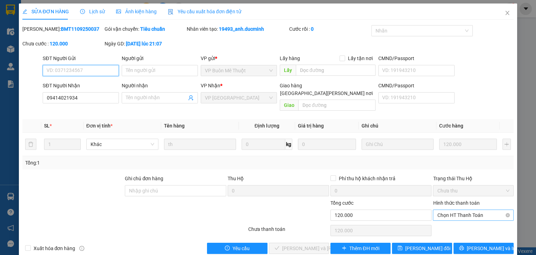
click at [452, 210] on span "Chọn HT Thanh Toán" at bounding box center [473, 215] width 72 height 10
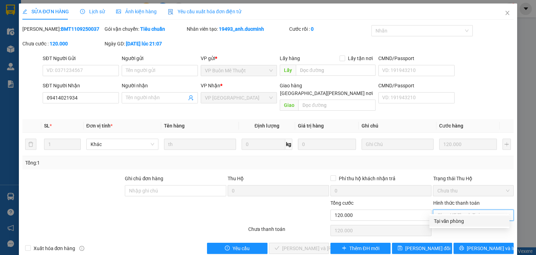
click at [462, 221] on div "Tại văn phòng" at bounding box center [469, 221] width 72 height 8
type input "0"
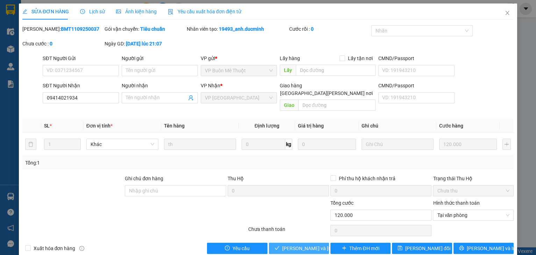
click at [321, 245] on button "[PERSON_NAME] và [PERSON_NAME] hàng" at bounding box center [299, 248] width 60 height 11
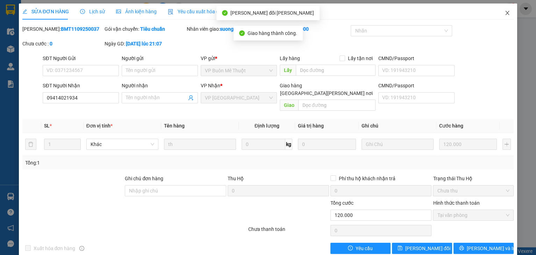
click at [504, 14] on icon "close" at bounding box center [507, 13] width 6 height 6
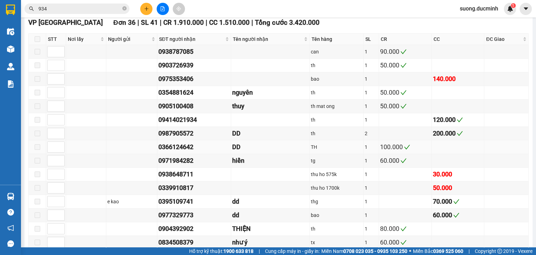
scroll to position [531, 0]
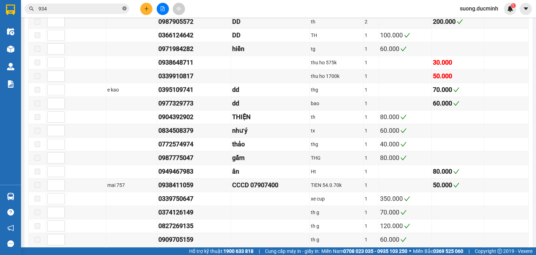
click at [125, 9] on icon "close-circle" at bounding box center [124, 8] width 4 height 4
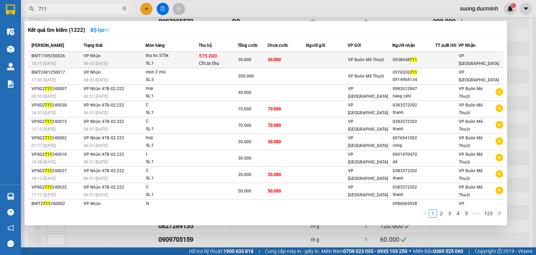
type input "711"
click at [256, 55] on td "30.000" at bounding box center [253, 60] width 30 height 16
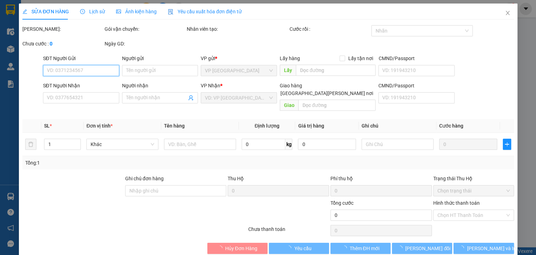
type input "0938648711"
type input "575.000"
type input "30.000"
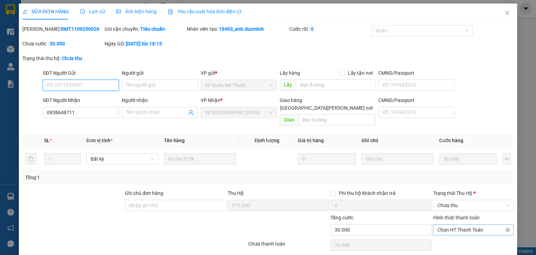
scroll to position [19, 0]
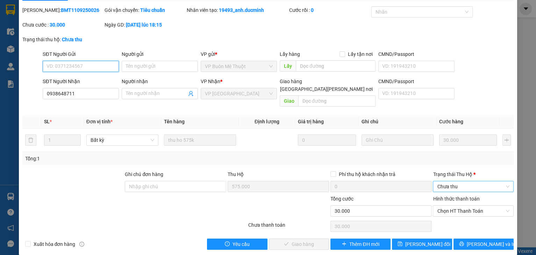
click at [455, 181] on span "Chưa thu" at bounding box center [473, 186] width 72 height 10
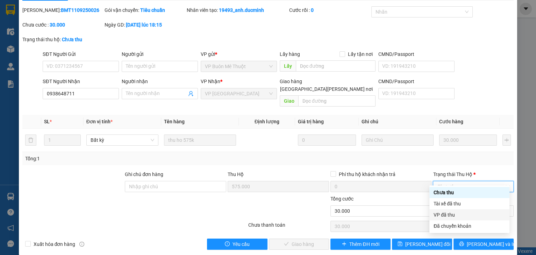
click at [448, 214] on div "VP đã thu" at bounding box center [469, 215] width 72 height 8
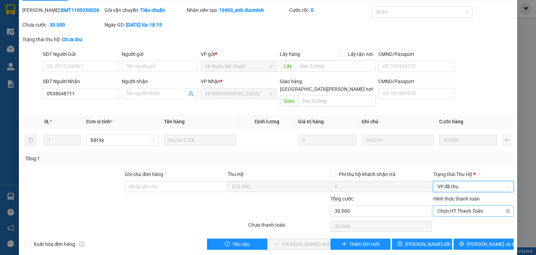
click at [449, 206] on span "Chọn HT Thanh Toán" at bounding box center [473, 211] width 72 height 10
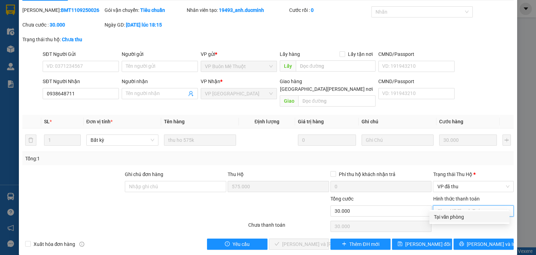
click at [450, 218] on div "Tại văn phòng" at bounding box center [469, 217] width 72 height 8
type input "0"
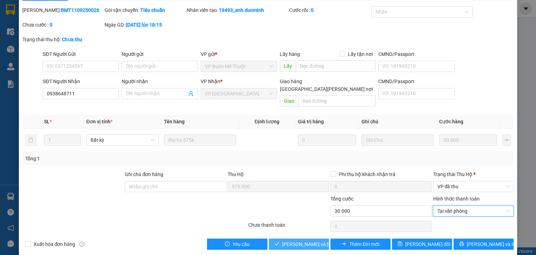
click at [295, 240] on span "[PERSON_NAME] và [PERSON_NAME] hàng" at bounding box center [329, 244] width 94 height 8
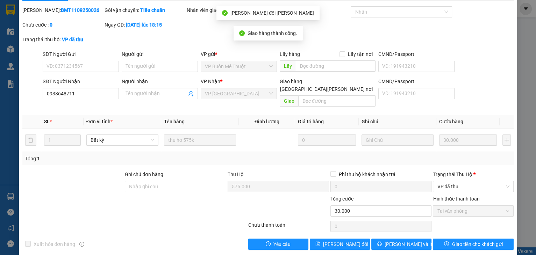
scroll to position [0, 0]
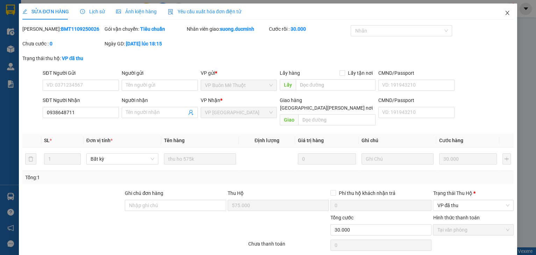
click at [504, 13] on icon "close" at bounding box center [507, 13] width 6 height 6
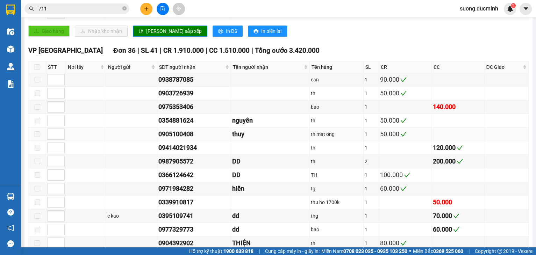
scroll to position [447, 0]
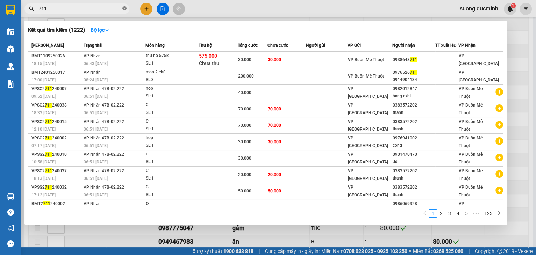
click at [124, 8] on icon "close-circle" at bounding box center [124, 8] width 4 height 4
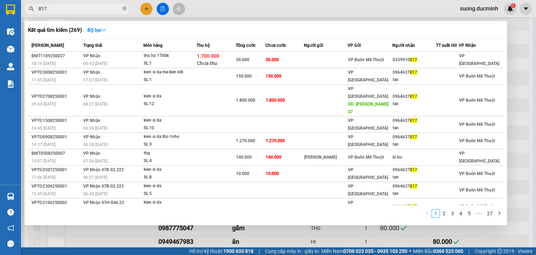
type input "817"
click at [529, 74] on div at bounding box center [268, 127] width 536 height 255
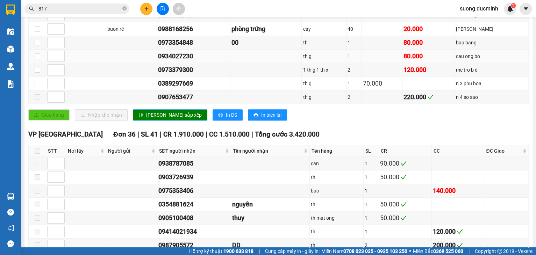
scroll to position [196, 0]
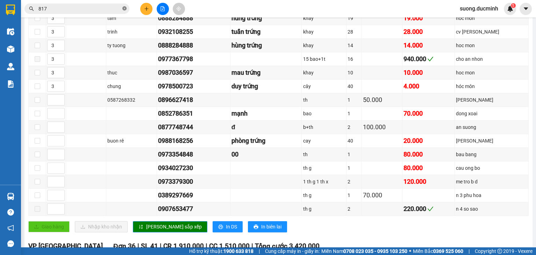
click at [124, 7] on icon "close-circle" at bounding box center [124, 8] width 4 height 4
click at [102, 10] on input "text" at bounding box center [79, 9] width 82 height 8
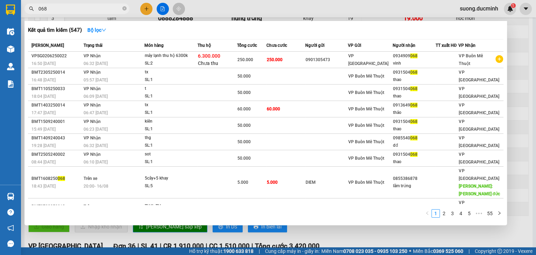
type input "068"
click at [511, 107] on div at bounding box center [268, 127] width 536 height 255
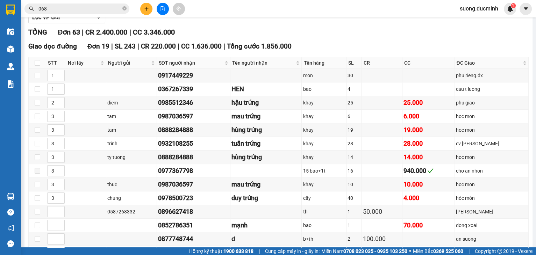
scroll to position [0, 0]
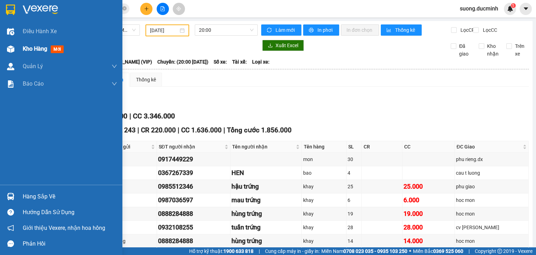
click at [30, 48] on span "Kho hàng" at bounding box center [35, 48] width 24 height 7
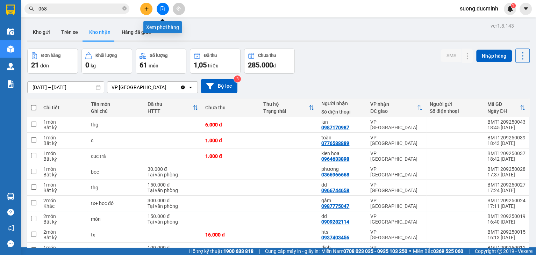
click at [164, 10] on icon "file-add" at bounding box center [162, 8] width 5 height 5
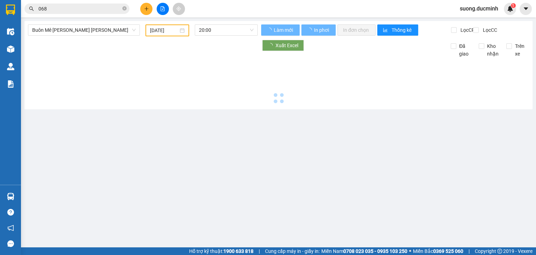
type input "[DATE]"
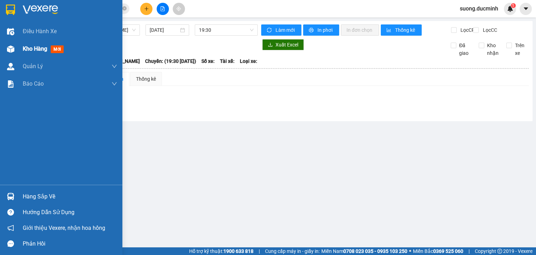
click at [31, 50] on span "Kho hàng" at bounding box center [35, 48] width 24 height 7
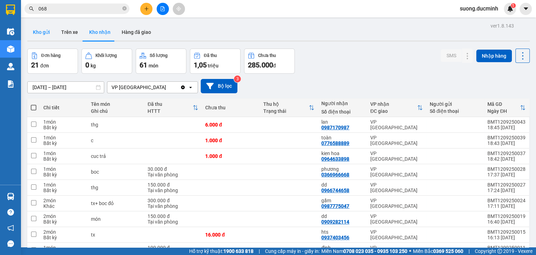
click at [45, 35] on button "Kho gửi" at bounding box center [41, 32] width 28 height 17
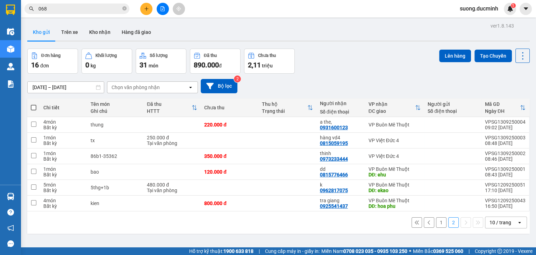
click at [436, 220] on button "1" at bounding box center [441, 222] width 10 height 10
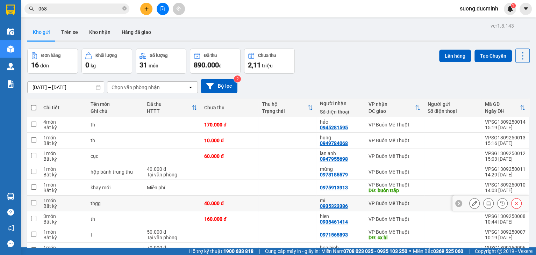
scroll to position [54, 0]
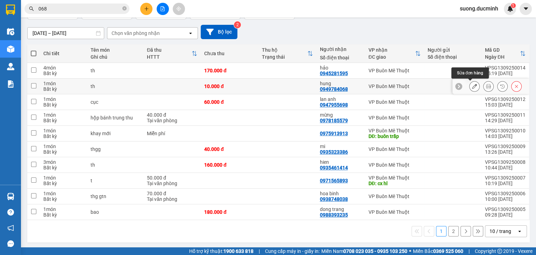
click at [472, 85] on icon at bounding box center [474, 86] width 5 height 5
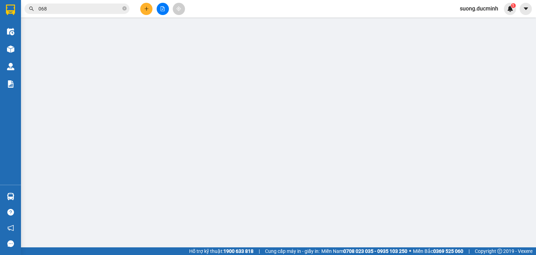
type input "0949784068"
type input "hung"
type input "10.000"
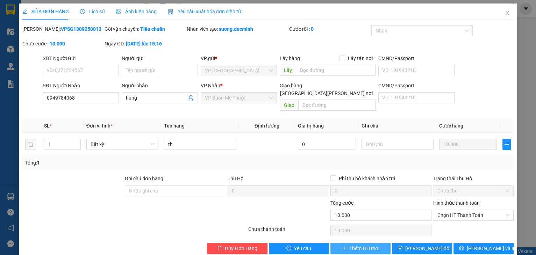
click at [344, 246] on icon "plus" at bounding box center [344, 248] width 0 height 4
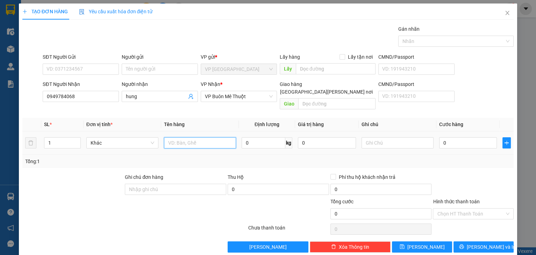
click at [191, 137] on input "text" at bounding box center [200, 142] width 72 height 11
type input "thg"
click at [450, 137] on input "0" at bounding box center [468, 142] width 58 height 11
type input "1"
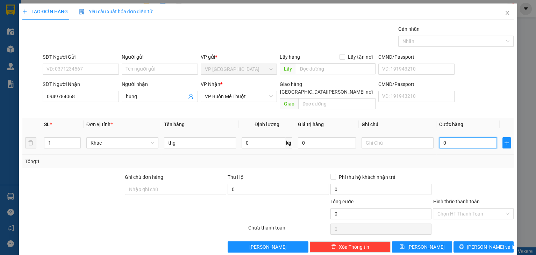
type input "1"
type input "10"
type input "1"
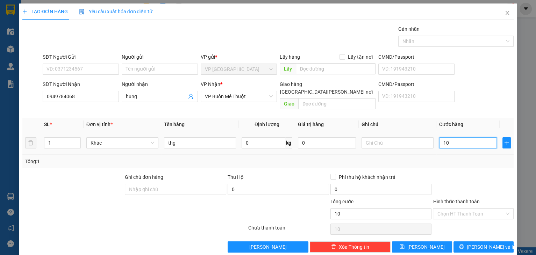
type input "1"
type input "0"
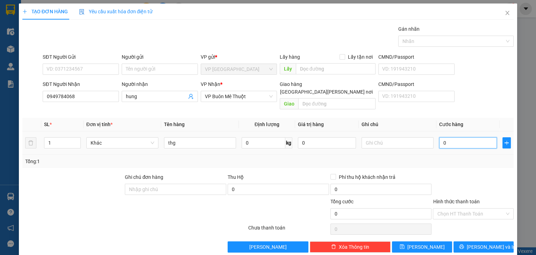
type input "05"
type input "5"
type input "050"
type input "50"
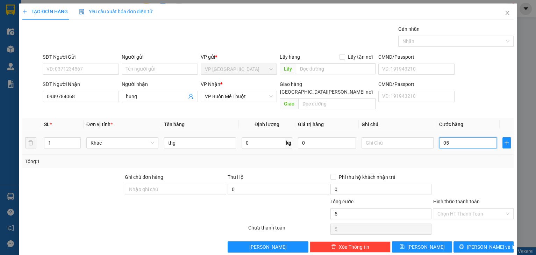
type input "50"
type input "50.000"
click at [457, 179] on div at bounding box center [473, 185] width 82 height 24
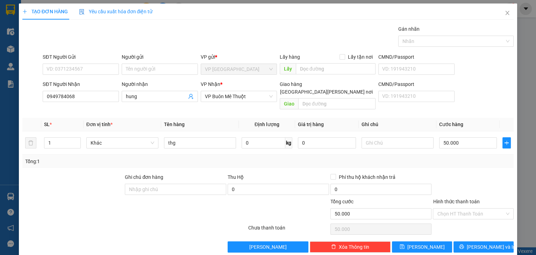
click at [468, 173] on div at bounding box center [473, 185] width 82 height 24
click at [437, 241] on button "[PERSON_NAME]" at bounding box center [422, 246] width 60 height 11
type input "0"
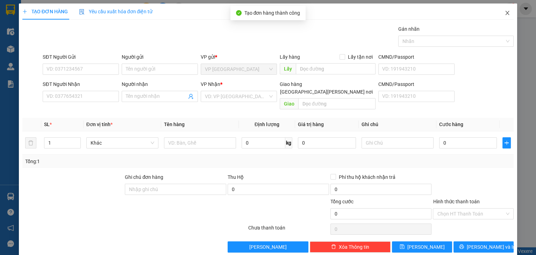
click at [505, 14] on icon "close" at bounding box center [507, 13] width 4 height 4
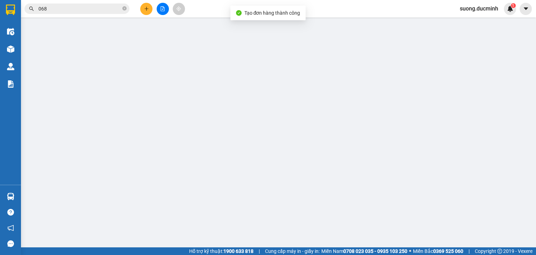
type input "0949784068"
type input "hung"
type input "10.000"
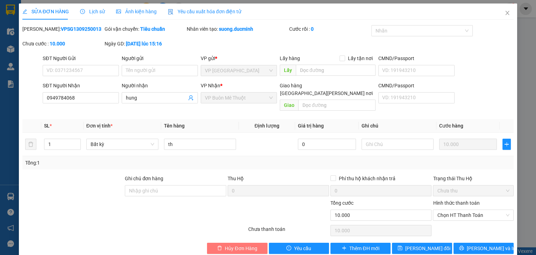
click at [212, 243] on button "Hủy Đơn Hàng" at bounding box center [237, 248] width 60 height 11
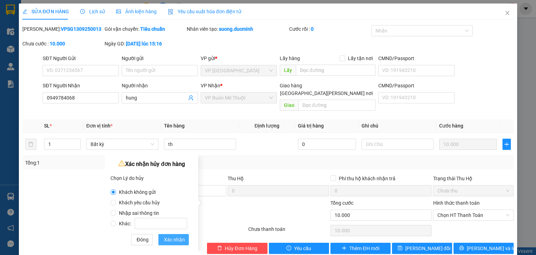
click at [177, 241] on span "Xác nhận" at bounding box center [174, 240] width 21 height 8
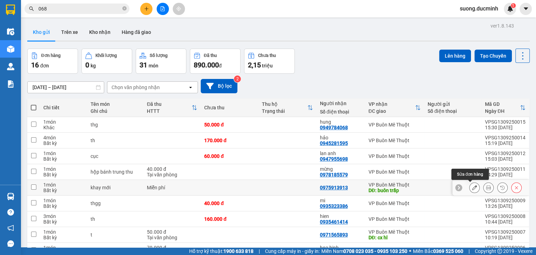
click at [472, 188] on icon at bounding box center [474, 187] width 5 height 5
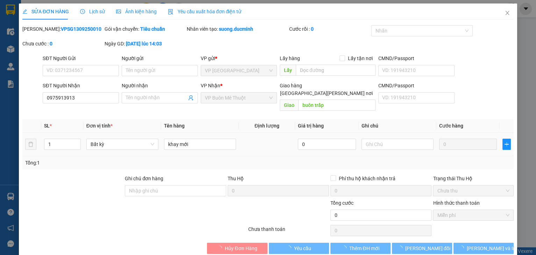
type input "0975913913"
type input "buôn trấp"
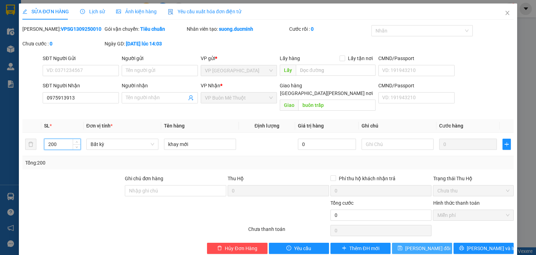
type input "200"
click at [421, 245] on span "[PERSON_NAME] đổi" at bounding box center [427, 249] width 45 height 8
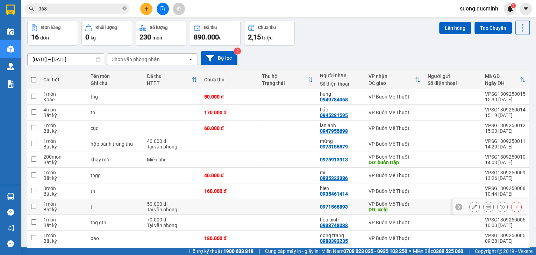
scroll to position [54, 0]
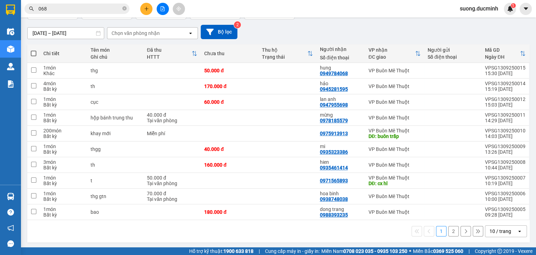
click at [448, 232] on button "2" at bounding box center [453, 231] width 10 height 10
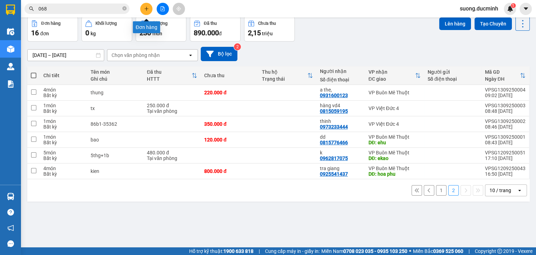
click at [148, 10] on icon "plus" at bounding box center [146, 8] width 5 height 5
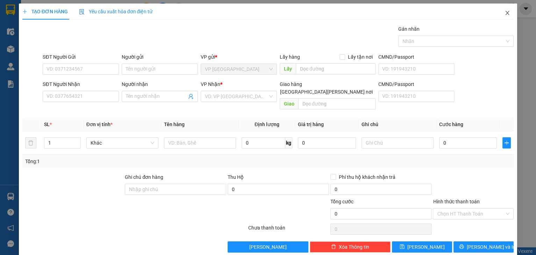
click at [504, 11] on icon "close" at bounding box center [507, 13] width 6 height 6
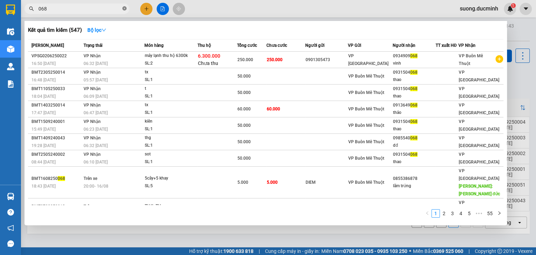
click at [124, 8] on icon "close-circle" at bounding box center [124, 8] width 4 height 4
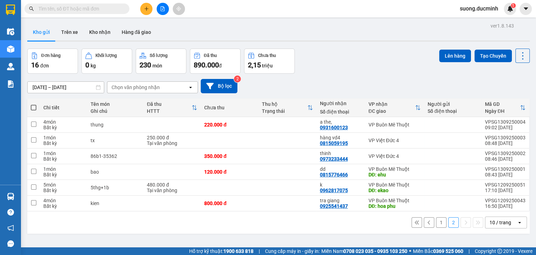
click at [98, 10] on input "text" at bounding box center [79, 9] width 82 height 8
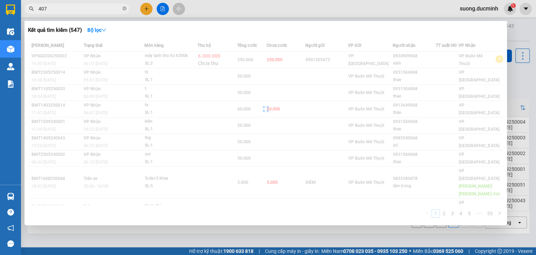
click at [99, 10] on input "407" at bounding box center [79, 9] width 82 height 8
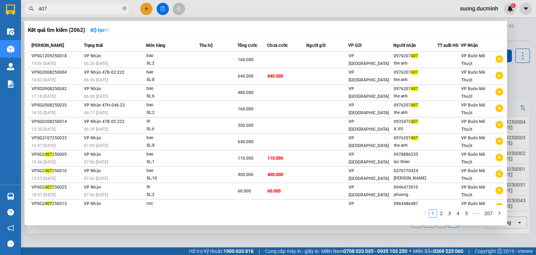
type input "407"
click at [146, 10] on div at bounding box center [268, 127] width 536 height 255
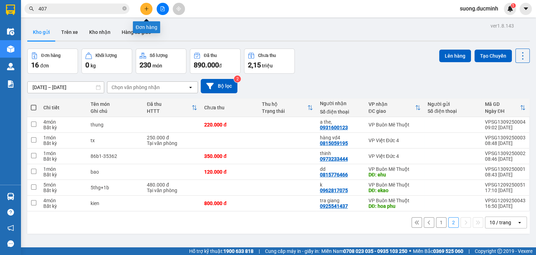
click at [145, 8] on icon "plus" at bounding box center [146, 8] width 5 height 5
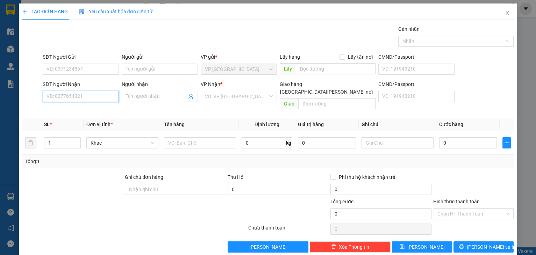
click at [75, 93] on input "SĐT Người Nhận" at bounding box center [81, 96] width 76 height 11
click at [74, 93] on input "407" at bounding box center [81, 96] width 76 height 11
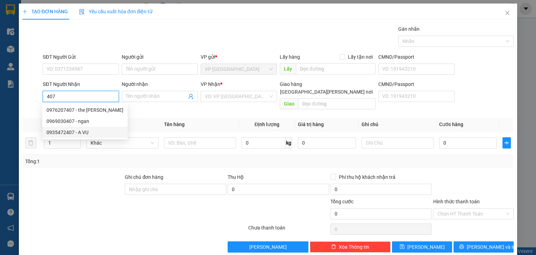
click at [72, 134] on div "0935472407 - A VU" at bounding box center [84, 133] width 77 height 8
type input "0935472407"
type input "A VU"
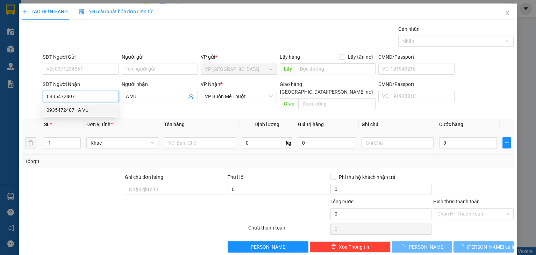
type input "30.000"
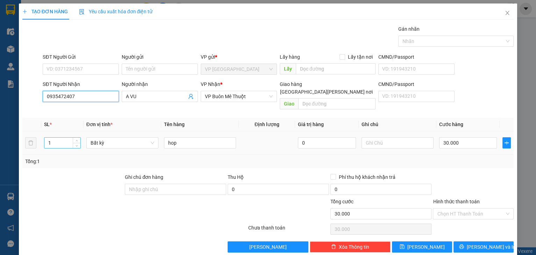
type input "0935472407"
drag, startPoint x: 58, startPoint y: 139, endPoint x: 37, endPoint y: 138, distance: 21.0
click at [37, 138] on tr "1 Bất kỳ hop 0 30.000" at bounding box center [267, 142] width 491 height 23
type input "5"
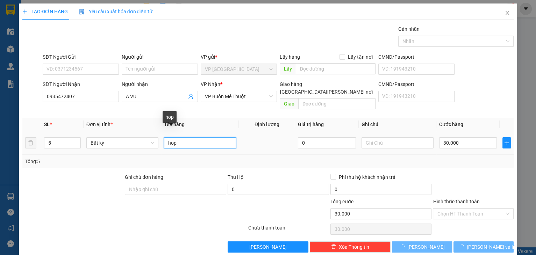
drag, startPoint x: 176, startPoint y: 137, endPoint x: 153, endPoint y: 142, distance: 23.7
click at [153, 142] on tr "5 Bất kỳ hop 0 30.000" at bounding box center [267, 142] width 491 height 23
type input "0"
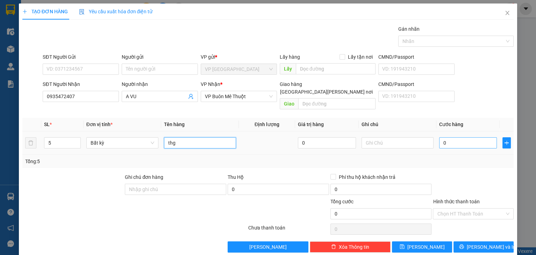
type input "thg"
click at [464, 138] on input "0" at bounding box center [468, 142] width 58 height 11
type input "5"
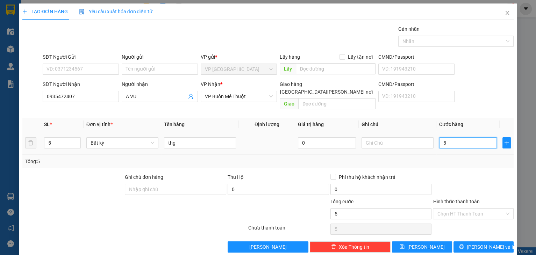
type input "0"
type input "2"
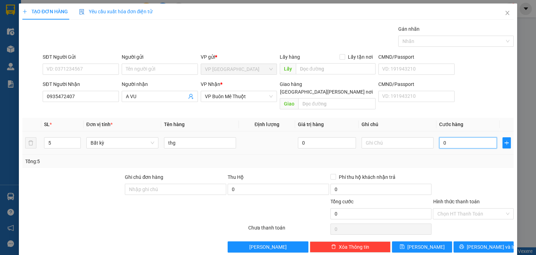
type input "02"
type input "20"
type input "020"
type input "200"
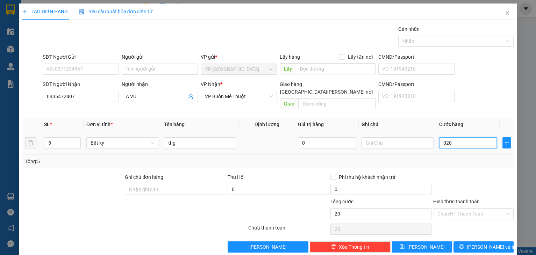
type input "200"
type input "0.200"
type input "200.000"
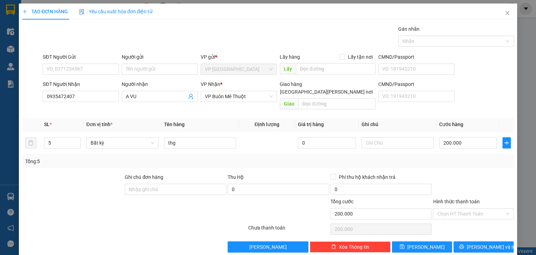
click at [454, 173] on div at bounding box center [473, 185] width 82 height 24
click at [452, 209] on input "Hình thức thanh toán" at bounding box center [470, 214] width 67 height 10
click at [450, 217] on div "Tại văn phòng" at bounding box center [469, 220] width 72 height 8
type input "0"
click at [459, 241] on button "[PERSON_NAME] và In" at bounding box center [483, 246] width 60 height 11
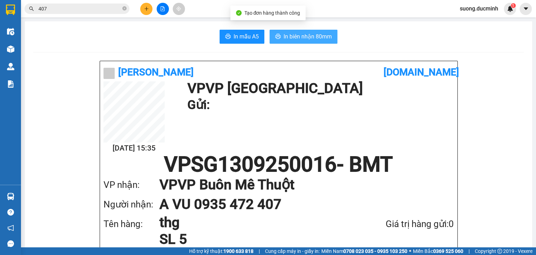
click at [288, 40] on span "In biên nhận 80mm" at bounding box center [307, 36] width 48 height 9
click at [149, 12] on button at bounding box center [146, 9] width 12 height 12
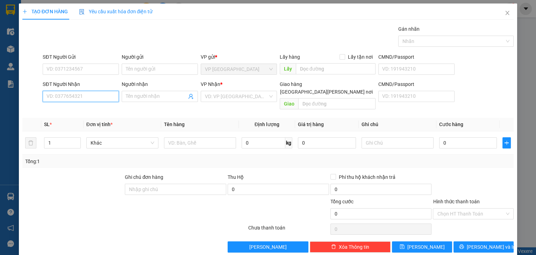
click at [92, 94] on input "SĐT Người Nhận" at bounding box center [81, 96] width 76 height 11
type input "0366999142"
click at [58, 115] on div "0366999142 - [PERSON_NAME]" at bounding box center [80, 109] width 77 height 11
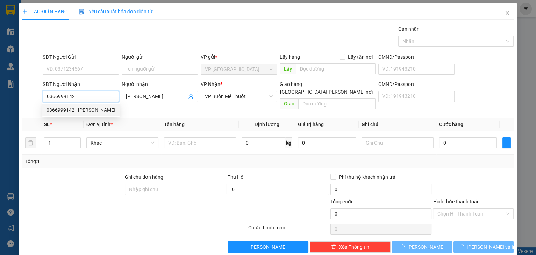
type input "[PERSON_NAME]"
type input "60.000"
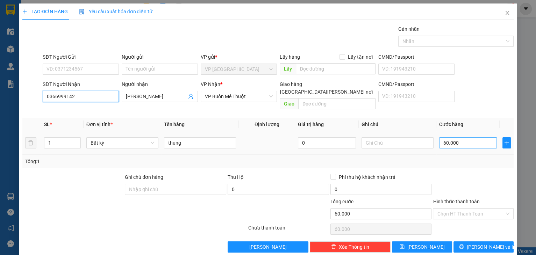
type input "0366999142"
click at [461, 137] on input "60.000" at bounding box center [468, 142] width 58 height 11
type input "3"
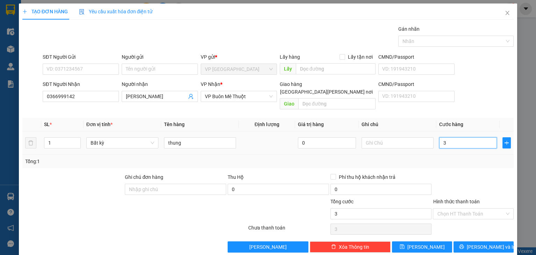
type input "30"
type input "30.000"
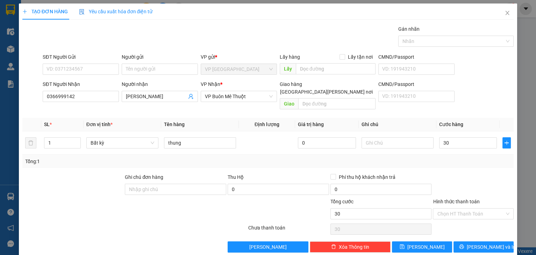
type input "30.000"
click at [475, 163] on div "Transit Pickup Surcharge Ids Transit Deliver Surcharge Ids Transit Deliver Surc…" at bounding box center [267, 138] width 491 height 227
click at [473, 209] on input "Hình thức thanh toán" at bounding box center [470, 214] width 67 height 10
click at [470, 223] on div "Tại văn phòng" at bounding box center [469, 220] width 72 height 8
type input "0"
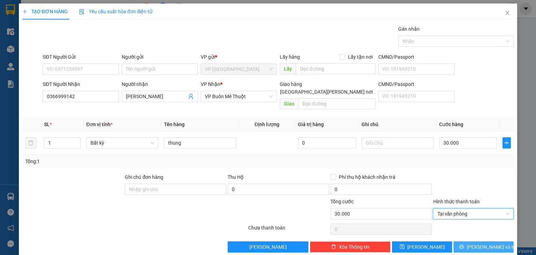
click at [465, 241] on button "[PERSON_NAME] và In" at bounding box center [483, 246] width 60 height 11
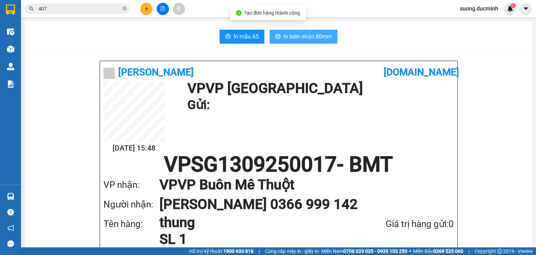
click at [298, 36] on span "In biên nhận 80mm" at bounding box center [307, 36] width 48 height 9
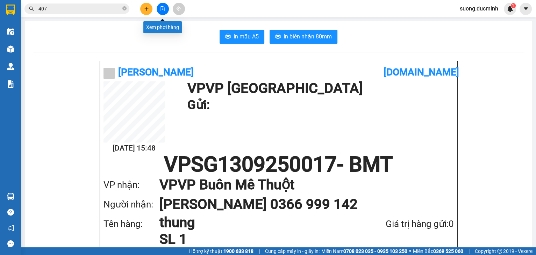
click at [159, 12] on button at bounding box center [163, 9] width 12 height 12
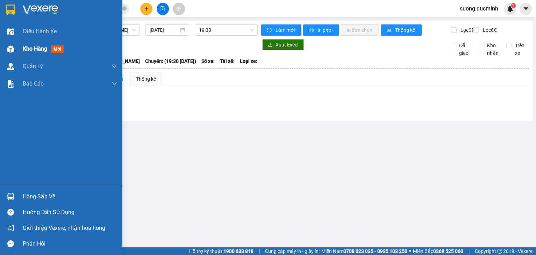
click at [42, 47] on span "Kho hàng" at bounding box center [35, 48] width 24 height 7
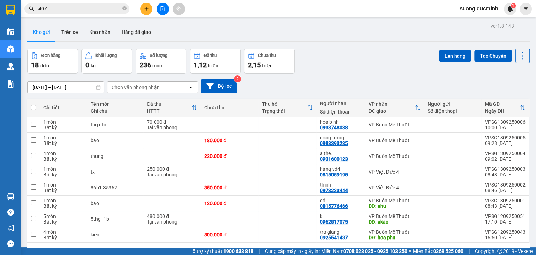
click at [161, 8] on icon "file-add" at bounding box center [163, 8] width 4 height 5
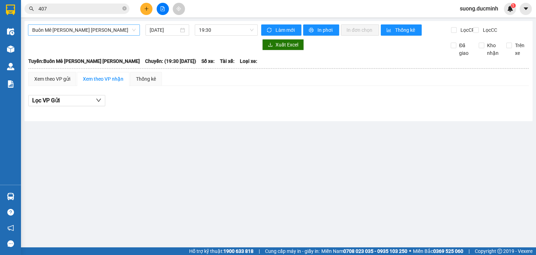
click at [117, 31] on span "Buôn Mê [PERSON_NAME] [PERSON_NAME]" at bounding box center [83, 30] width 103 height 10
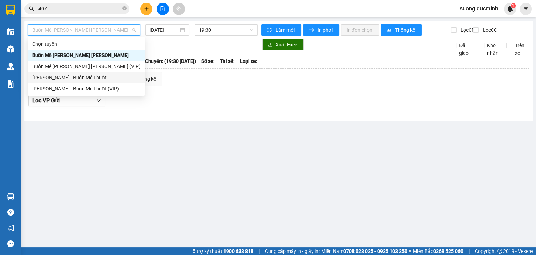
click at [82, 77] on div "[PERSON_NAME] - Buôn Mê Thuột" at bounding box center [86, 78] width 108 height 8
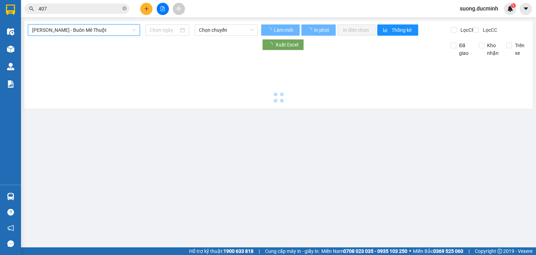
type input "[DATE]"
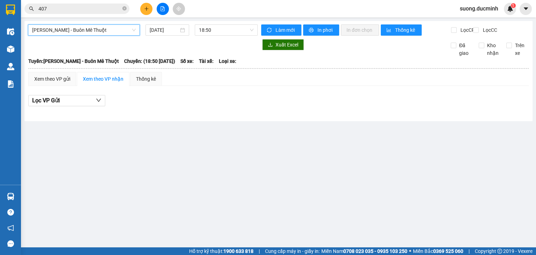
click at [110, 31] on span "[PERSON_NAME] - Buôn Mê Thuột" at bounding box center [83, 30] width 103 height 10
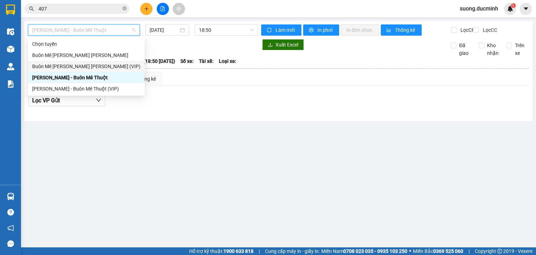
click at [101, 67] on div "Buôn Mê [PERSON_NAME] [PERSON_NAME] (VIP)" at bounding box center [86, 67] width 108 height 8
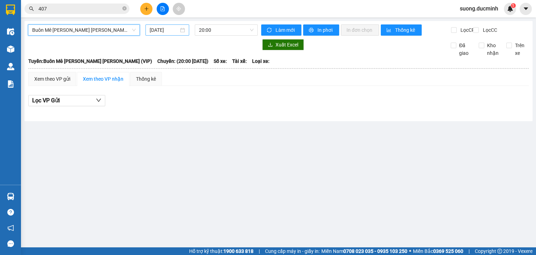
click at [167, 30] on input "[DATE]" at bounding box center [164, 30] width 29 height 8
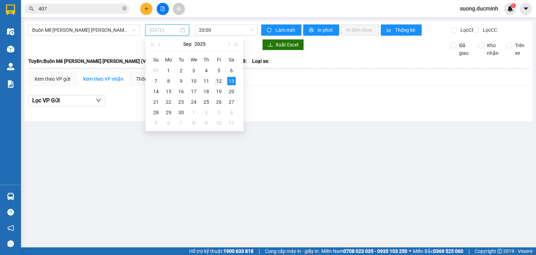
click at [219, 80] on div "12" at bounding box center [219, 81] width 8 height 8
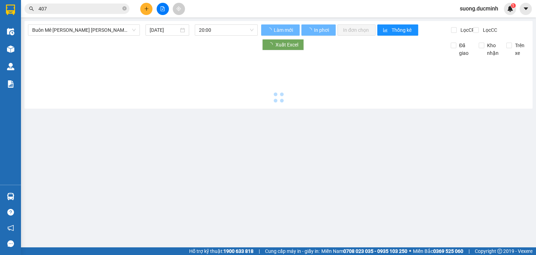
type input "[DATE]"
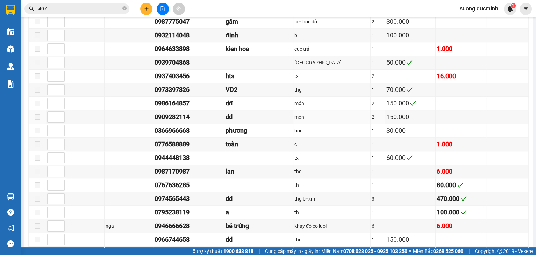
scroll to position [587, 0]
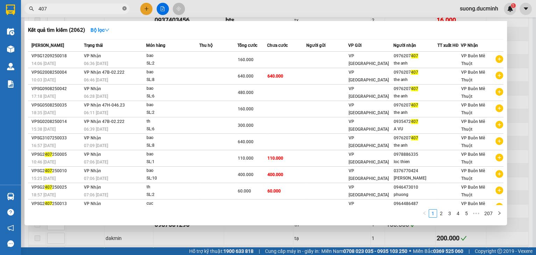
click at [122, 7] on icon "close-circle" at bounding box center [124, 8] width 4 height 4
click at [122, 7] on span at bounding box center [124, 9] width 4 height 8
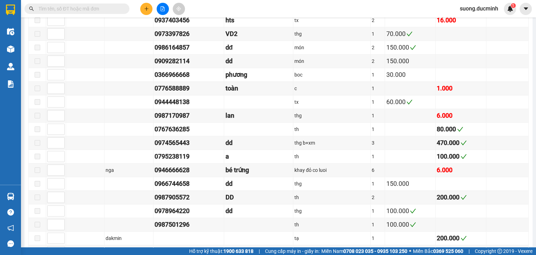
click at [99, 9] on input "text" at bounding box center [79, 9] width 82 height 8
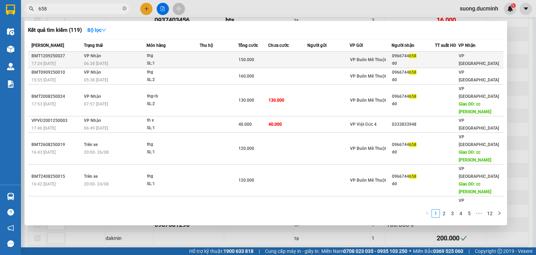
type input "658"
click at [179, 65] on div "SL: 1" at bounding box center [173, 64] width 52 height 8
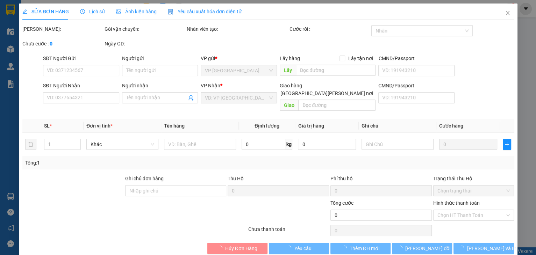
type input "0966744658"
type input "dd"
type input "150.000"
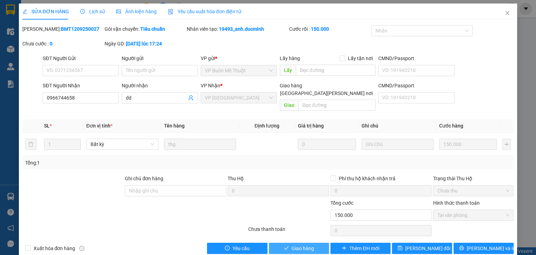
click at [314, 243] on button "Giao hàng" at bounding box center [299, 248] width 60 height 11
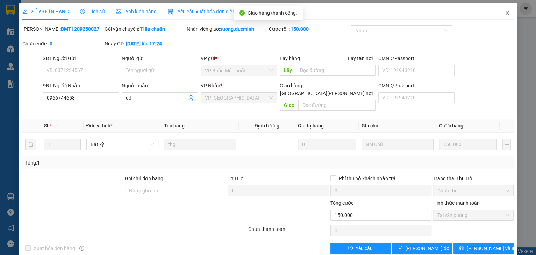
click at [504, 13] on icon "close" at bounding box center [507, 13] width 6 height 6
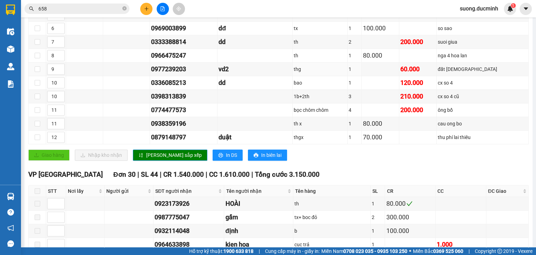
scroll to position [419, 0]
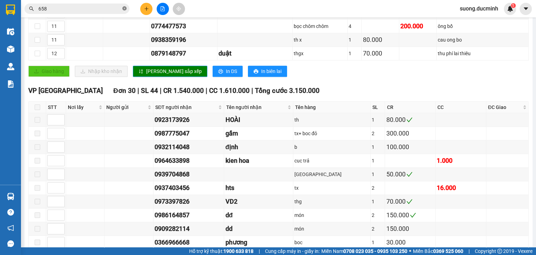
click at [123, 8] on icon "close-circle" at bounding box center [124, 8] width 4 height 4
click at [115, 9] on input "text" at bounding box center [79, 9] width 82 height 8
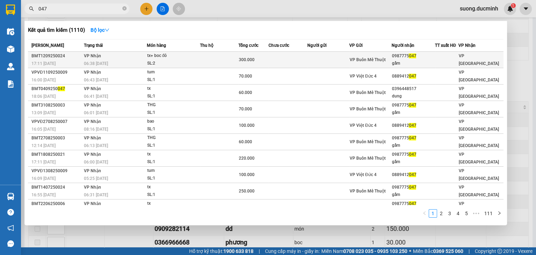
type input "047"
click at [336, 62] on td at bounding box center [328, 60] width 42 height 16
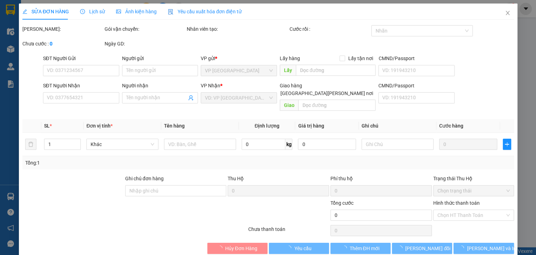
type input "0987775047"
type input "gấm"
type input "300.000"
type input "0"
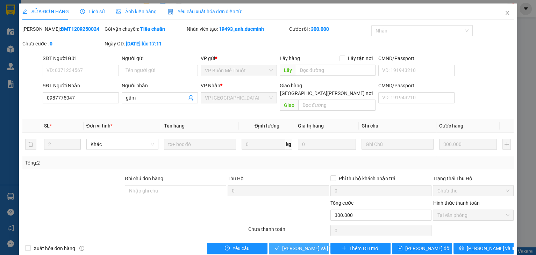
click at [313, 245] on span "[PERSON_NAME] và [PERSON_NAME] hàng" at bounding box center [329, 249] width 94 height 8
click at [313, 243] on button "[PERSON_NAME] và [PERSON_NAME] hàng" at bounding box center [299, 248] width 60 height 11
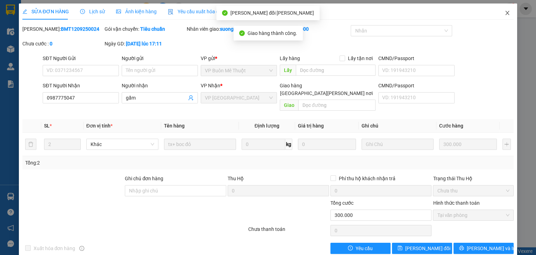
click at [504, 15] on icon "close" at bounding box center [507, 13] width 6 height 6
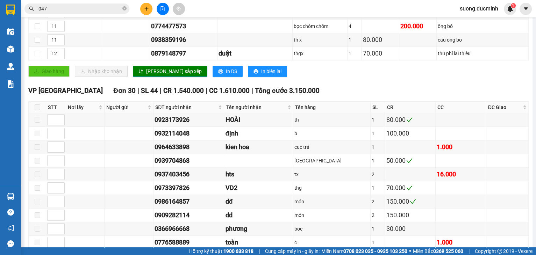
scroll to position [475, 0]
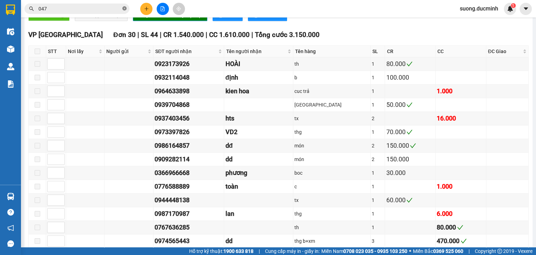
click at [124, 10] on icon "close-circle" at bounding box center [124, 8] width 4 height 4
click at [124, 10] on span at bounding box center [124, 9] width 4 height 8
click at [92, 10] on input "text" at bounding box center [79, 9] width 82 height 8
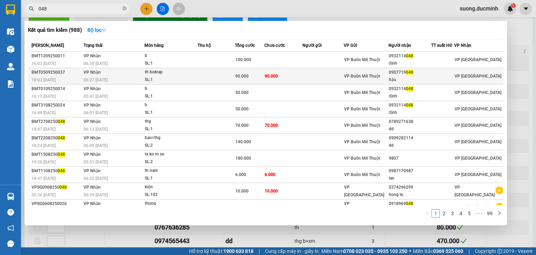
type input "048"
click at [212, 68] on td at bounding box center [215, 76] width 37 height 16
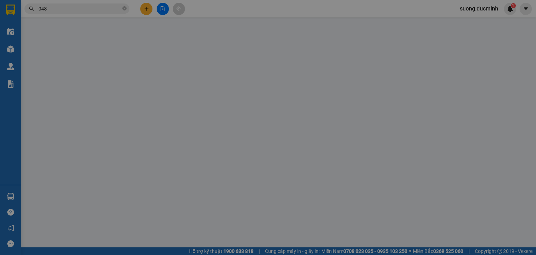
type input "0907719048"
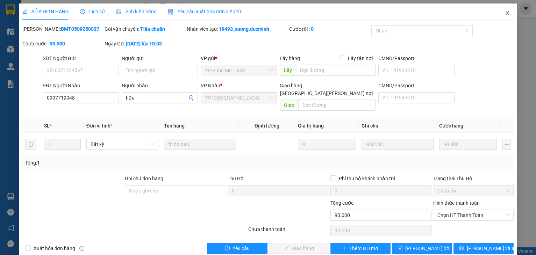
click at [504, 12] on icon "close" at bounding box center [507, 13] width 6 height 6
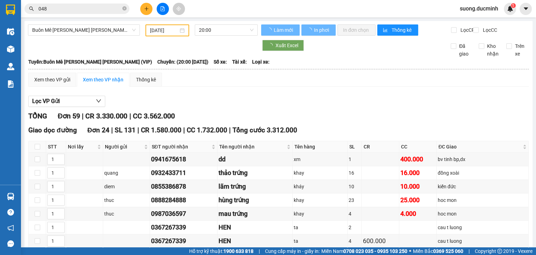
click at [67, 7] on input "048" at bounding box center [79, 9] width 82 height 8
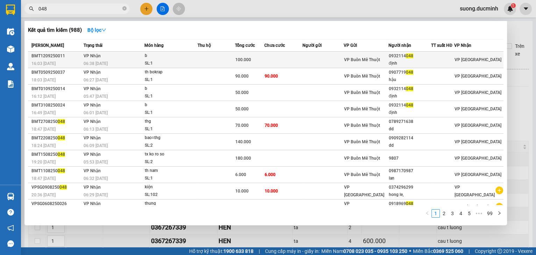
click at [169, 60] on div "SL: 1" at bounding box center [170, 64] width 52 height 8
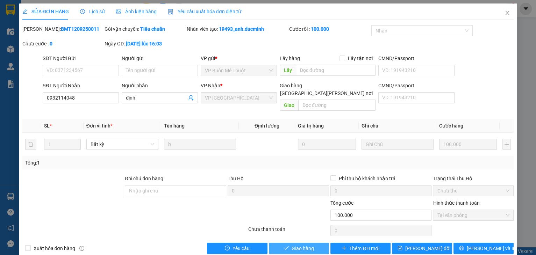
click at [308, 245] on span "Giao hàng" at bounding box center [302, 249] width 22 height 8
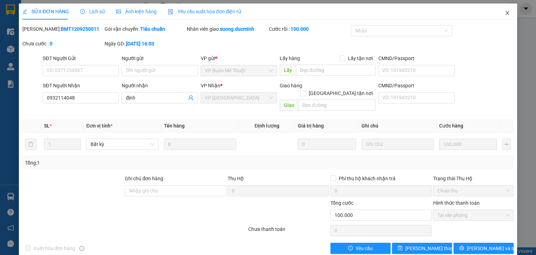
click at [504, 15] on icon "close" at bounding box center [507, 13] width 6 height 6
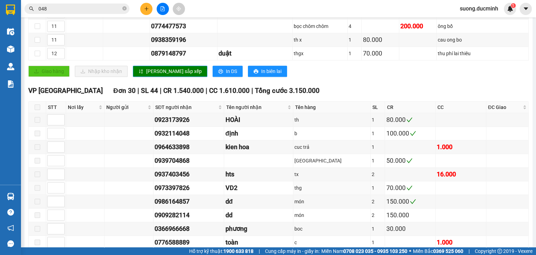
scroll to position [503, 0]
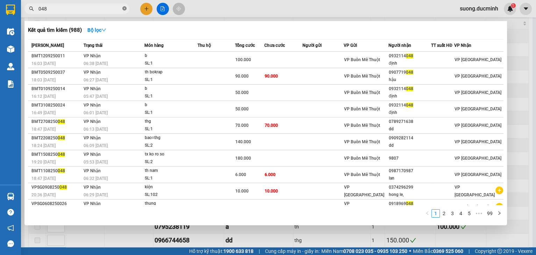
click at [125, 10] on icon "close-circle" at bounding box center [124, 8] width 4 height 4
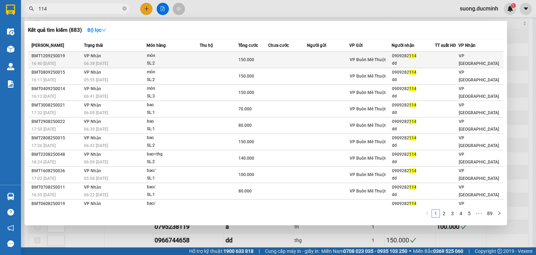
type input "114"
click at [263, 60] on div "150.000" at bounding box center [252, 60] width 29 height 8
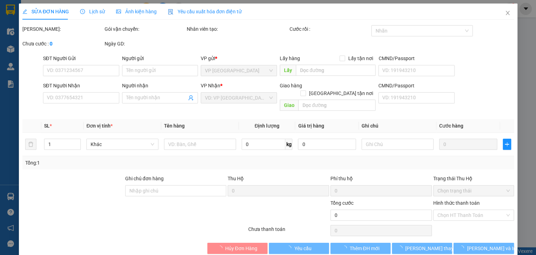
type input "0909282114"
type input "dd"
type input "150.000"
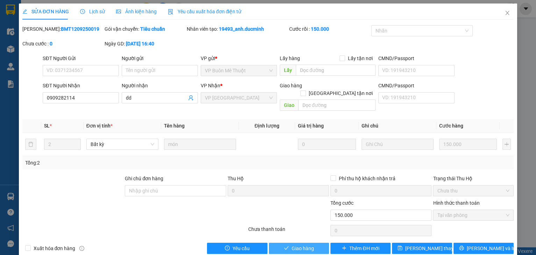
click at [298, 245] on span "Giao hàng" at bounding box center [302, 249] width 22 height 8
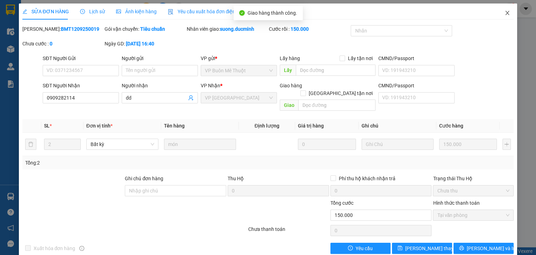
click at [503, 8] on span "Close" at bounding box center [507, 13] width 20 height 20
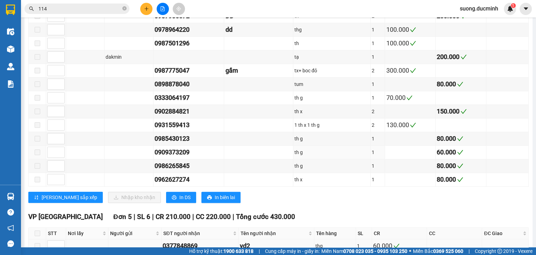
scroll to position [839, 0]
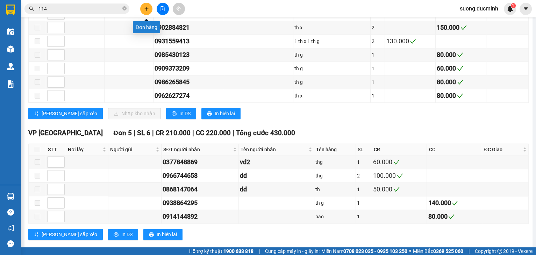
click at [142, 6] on button at bounding box center [146, 9] width 12 height 12
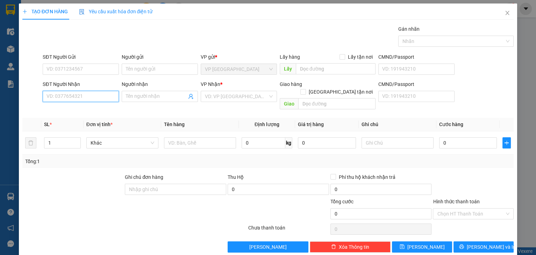
click at [82, 96] on input "SĐT Người Nhận" at bounding box center [81, 96] width 76 height 11
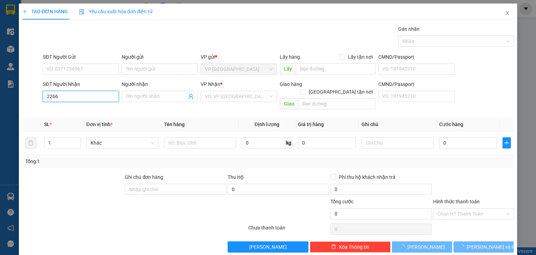
click at [81, 99] on input "2266" at bounding box center [81, 96] width 76 height 11
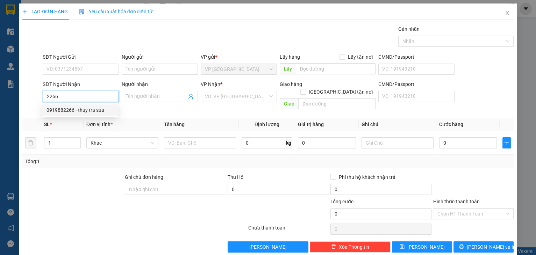
click at [75, 108] on div "0919882266 - thuy tra sua" at bounding box center [79, 110] width 67 height 8
type input "0919882266"
type input "thuy tra sua"
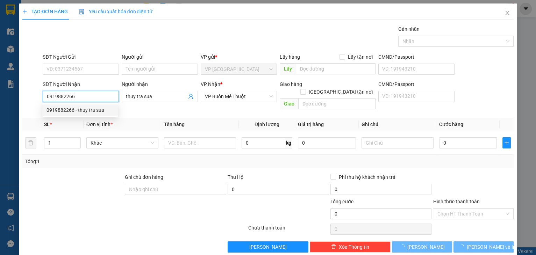
type input "10.000"
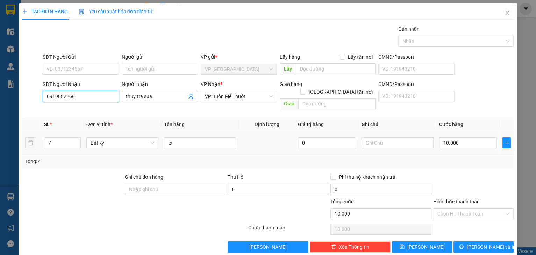
type input "0919882266"
click at [32, 133] on tr "7 Bất kỳ tx 0 10.000" at bounding box center [267, 142] width 491 height 23
type input "3"
click at [460, 182] on div at bounding box center [473, 185] width 82 height 24
type input "0"
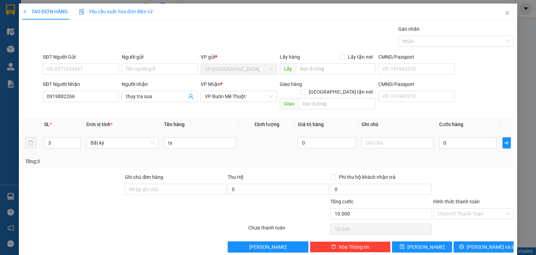
type input "0"
click at [464, 138] on input "0" at bounding box center [468, 142] width 58 height 11
type input "1"
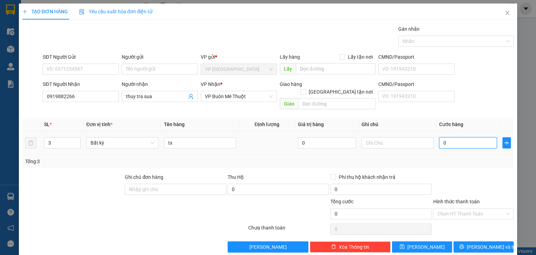
type input "1"
type input "10"
type input "10.000"
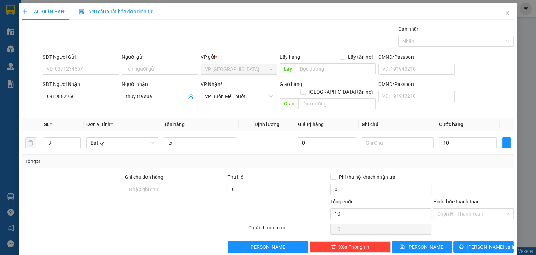
type input "10.000"
click at [453, 158] on div "Tổng: 3" at bounding box center [267, 161] width 491 height 13
click at [419, 243] on span "[PERSON_NAME]" at bounding box center [425, 247] width 37 height 8
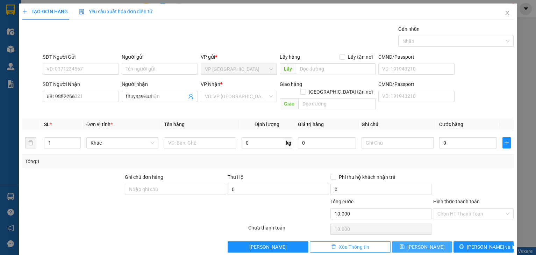
type input "0"
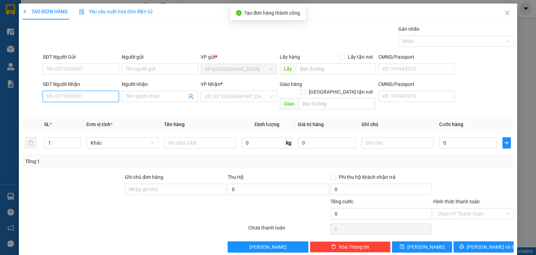
click at [51, 95] on input "SĐT Người Nhận" at bounding box center [81, 96] width 76 height 11
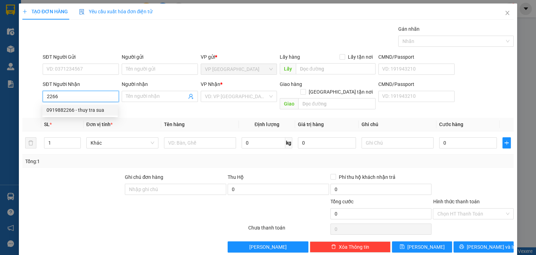
click at [73, 108] on div "0919882266 - thuy tra sua" at bounding box center [79, 110] width 67 height 8
type input "0919882266"
type input "thuy tra sua"
type input "10.000"
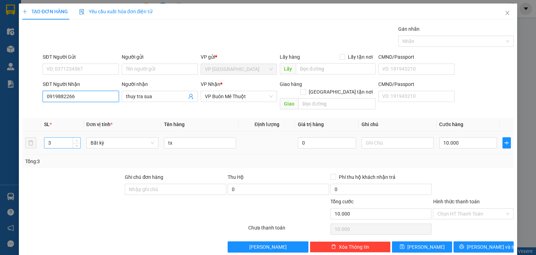
type input "0919882266"
click at [30, 138] on tr "3 Bất kỳ tx 0 10.000" at bounding box center [267, 142] width 491 height 23
type input "9"
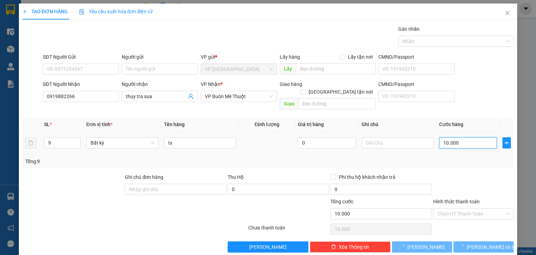
click at [460, 138] on input "10.000" at bounding box center [468, 142] width 58 height 11
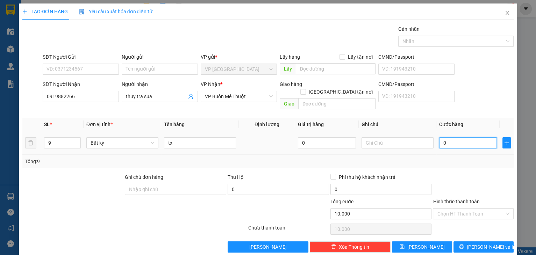
type input "0"
type input "1"
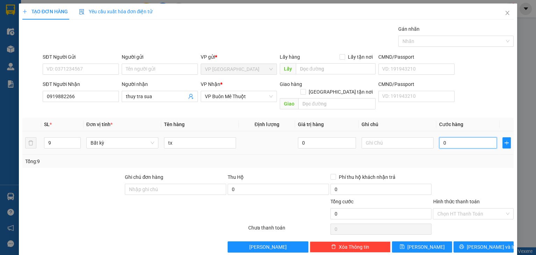
type input "01"
type input "10"
type input "010"
type input "10.000"
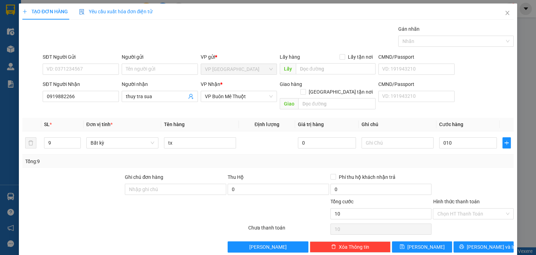
type input "10.000"
click at [461, 164] on div "Transit Pickup Surcharge Ids Transit Deliver Surcharge Ids Transit Deliver Surc…" at bounding box center [267, 138] width 491 height 227
click at [425, 243] on span "[PERSON_NAME]" at bounding box center [425, 247] width 37 height 8
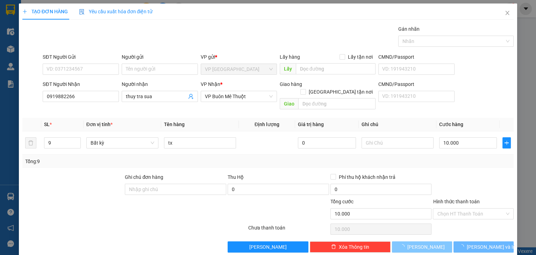
type input "0"
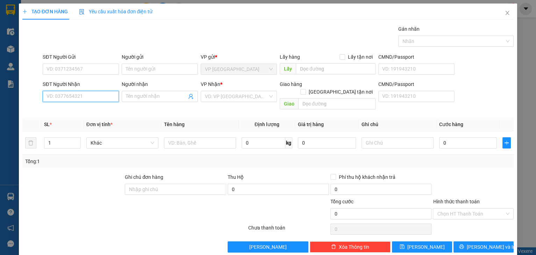
click at [75, 95] on input "SĐT Người Nhận" at bounding box center [81, 96] width 76 height 11
click at [82, 113] on div "0933479595" at bounding box center [79, 110] width 67 height 8
type input "0933479595"
click at [82, 113] on div "0933479595" at bounding box center [79, 110] width 67 height 8
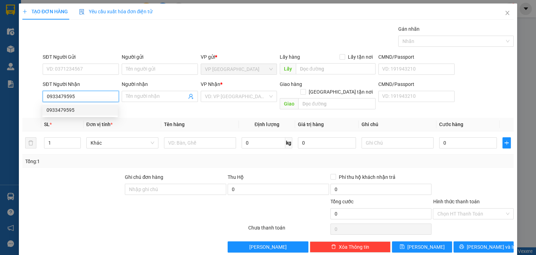
type input "120.000"
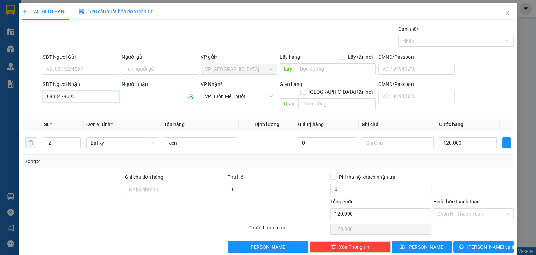
type input "0933479595"
click at [145, 95] on input "Người nhận" at bounding box center [156, 97] width 61 height 8
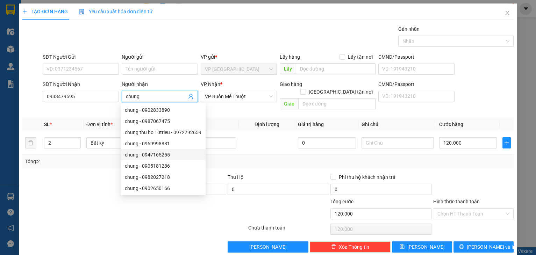
type input "chung"
click at [278, 173] on div "Thu Hộ" at bounding box center [277, 177] width 101 height 8
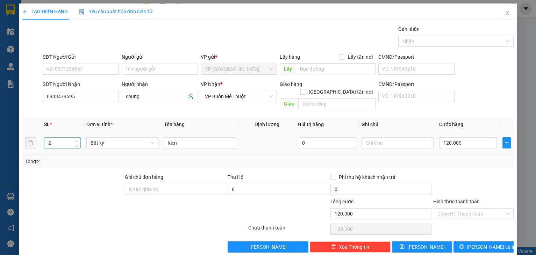
type input "3"
click at [77, 140] on icon "up" at bounding box center [76, 141] width 2 height 2
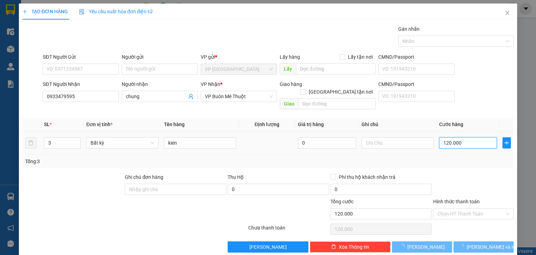
click at [471, 137] on input "120.000" at bounding box center [468, 142] width 58 height 11
type input "0"
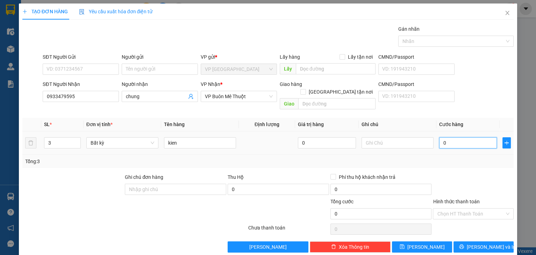
type input "1"
type input "01"
type input "18"
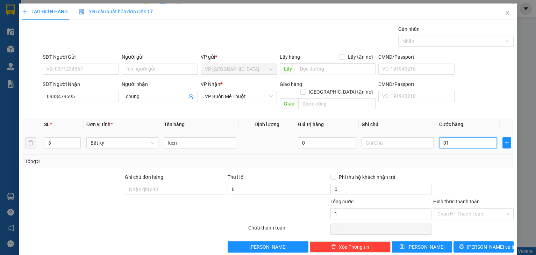
type input "018"
type input "180"
type input "0.180"
type input "180.000"
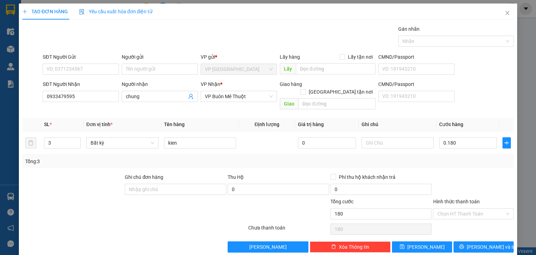
type input "180.000"
click at [454, 173] on div at bounding box center [473, 185] width 82 height 24
click at [460, 241] on button "[PERSON_NAME] và In" at bounding box center [483, 246] width 60 height 11
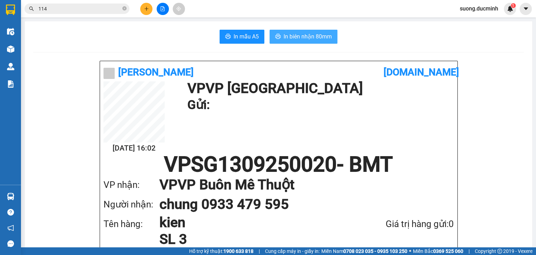
click at [305, 36] on span "In biên nhận 80mm" at bounding box center [307, 36] width 48 height 9
click at [145, 11] on icon "plus" at bounding box center [146, 8] width 5 height 5
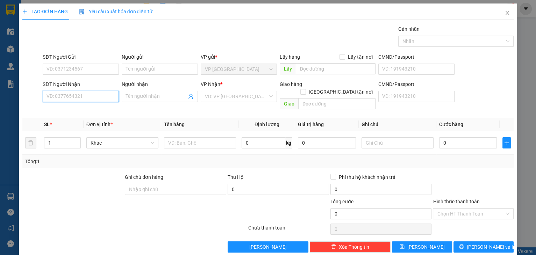
click at [86, 93] on input "SĐT Người Nhận" at bounding box center [81, 96] width 76 height 11
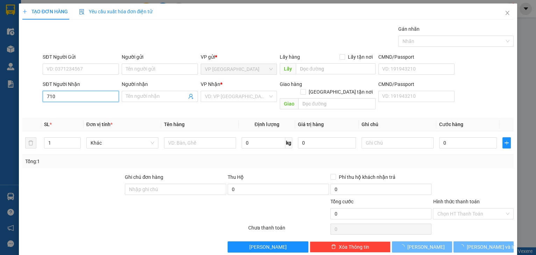
click at [87, 93] on input "710" at bounding box center [81, 96] width 76 height 11
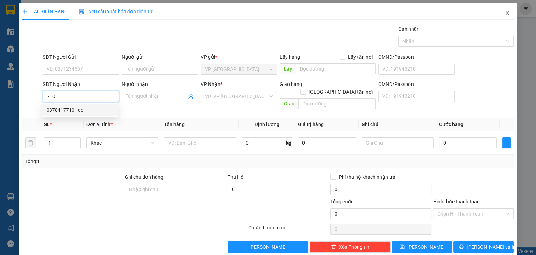
type input "710"
click at [505, 12] on icon "close" at bounding box center [507, 13] width 4 height 4
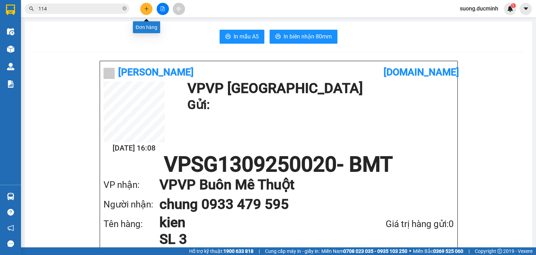
click at [142, 13] on button at bounding box center [146, 9] width 12 height 12
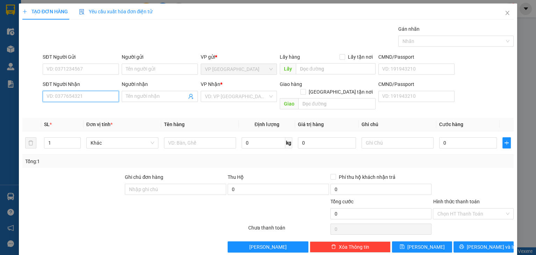
click at [71, 93] on input "SĐT Người Nhận" at bounding box center [81, 96] width 76 height 11
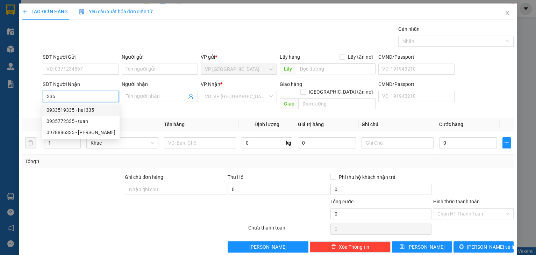
click at [84, 112] on div "0933519335 - hai 335" at bounding box center [80, 110] width 69 height 8
type input "0933519335"
type input "hai 335"
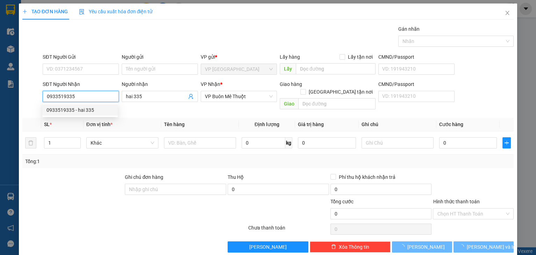
type input "110.000"
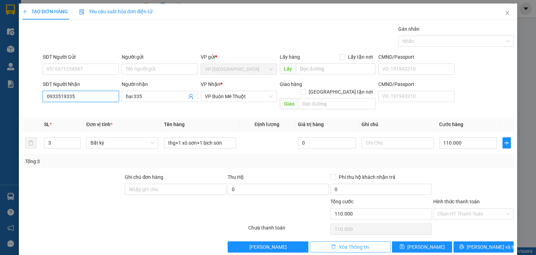
type input "0933519335"
click at [354, 243] on span "Xóa Thông tin" at bounding box center [354, 247] width 30 height 8
type input "0"
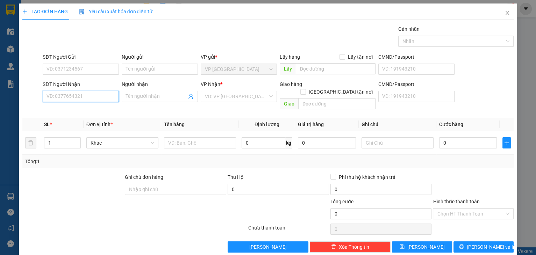
click at [100, 98] on input "SĐT Người Nhận" at bounding box center [81, 96] width 76 height 11
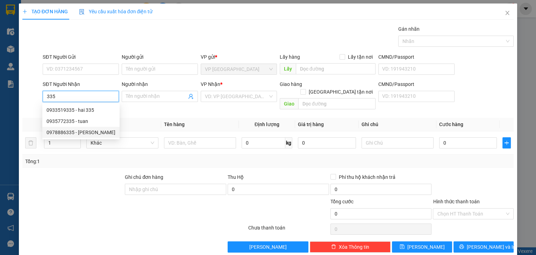
click at [91, 135] on div "0978886335 - tuấn chi" at bounding box center [80, 133] width 69 height 8
type input "0978886335"
type input "tuấn chi"
type input "180.000"
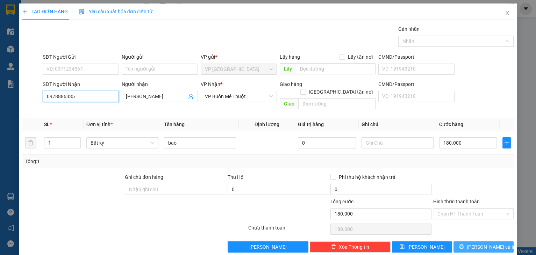
type input "0978886335"
click at [472, 241] on button "[PERSON_NAME] và In" at bounding box center [483, 246] width 60 height 11
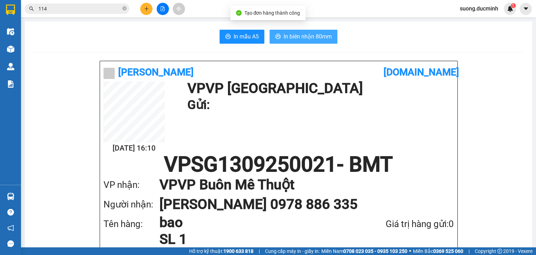
click at [310, 37] on span "In biên nhận 80mm" at bounding box center [307, 36] width 48 height 9
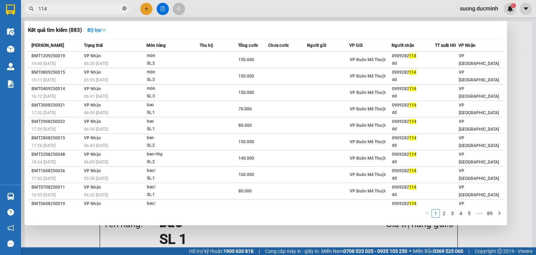
click at [126, 9] on icon "close-circle" at bounding box center [124, 8] width 4 height 4
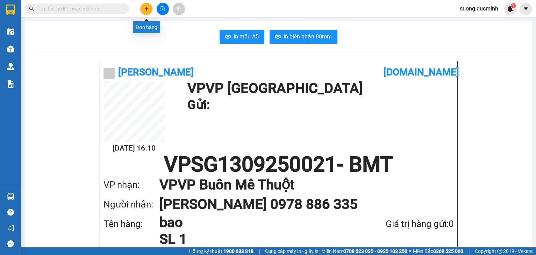
click at [147, 9] on icon "plus" at bounding box center [146, 8] width 5 height 5
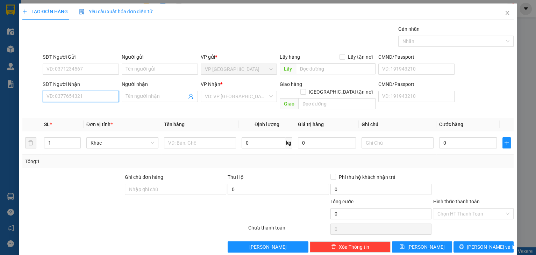
click at [86, 101] on input "SĐT Người Nhận" at bounding box center [81, 96] width 76 height 11
click at [75, 112] on div "0388753089 - my" at bounding box center [79, 110] width 67 height 8
type input "0388753089"
type input "my"
type input "120.000"
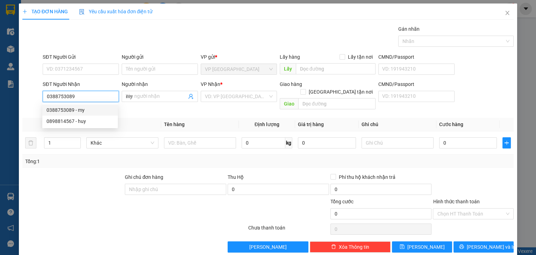
type input "120.000"
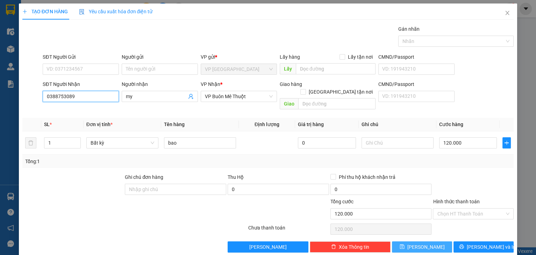
type input "0388753089"
click at [428, 241] on button "[PERSON_NAME]" at bounding box center [422, 246] width 60 height 11
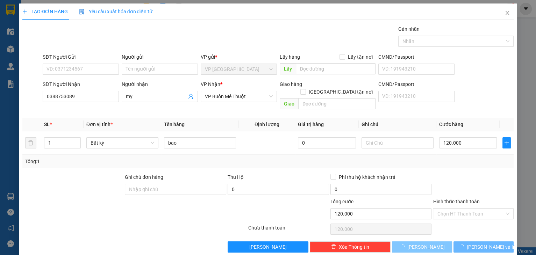
type input "0"
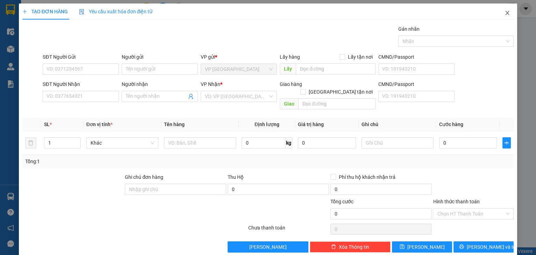
click at [504, 15] on icon "close" at bounding box center [507, 13] width 6 height 6
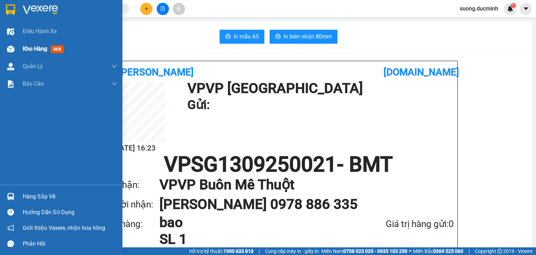
click at [30, 49] on span "Kho hàng" at bounding box center [35, 48] width 24 height 7
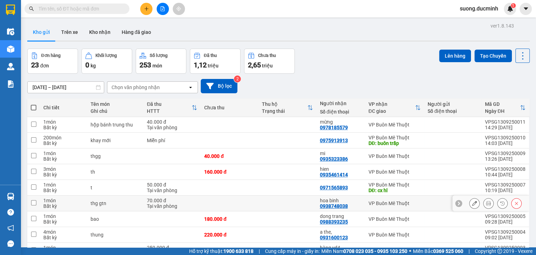
scroll to position [54, 0]
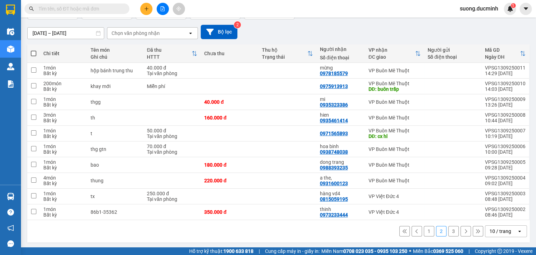
click at [448, 229] on button "3" at bounding box center [453, 231] width 10 height 10
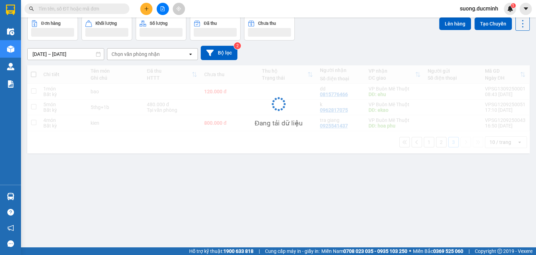
scroll to position [32, 0]
